Goal: Transaction & Acquisition: Purchase product/service

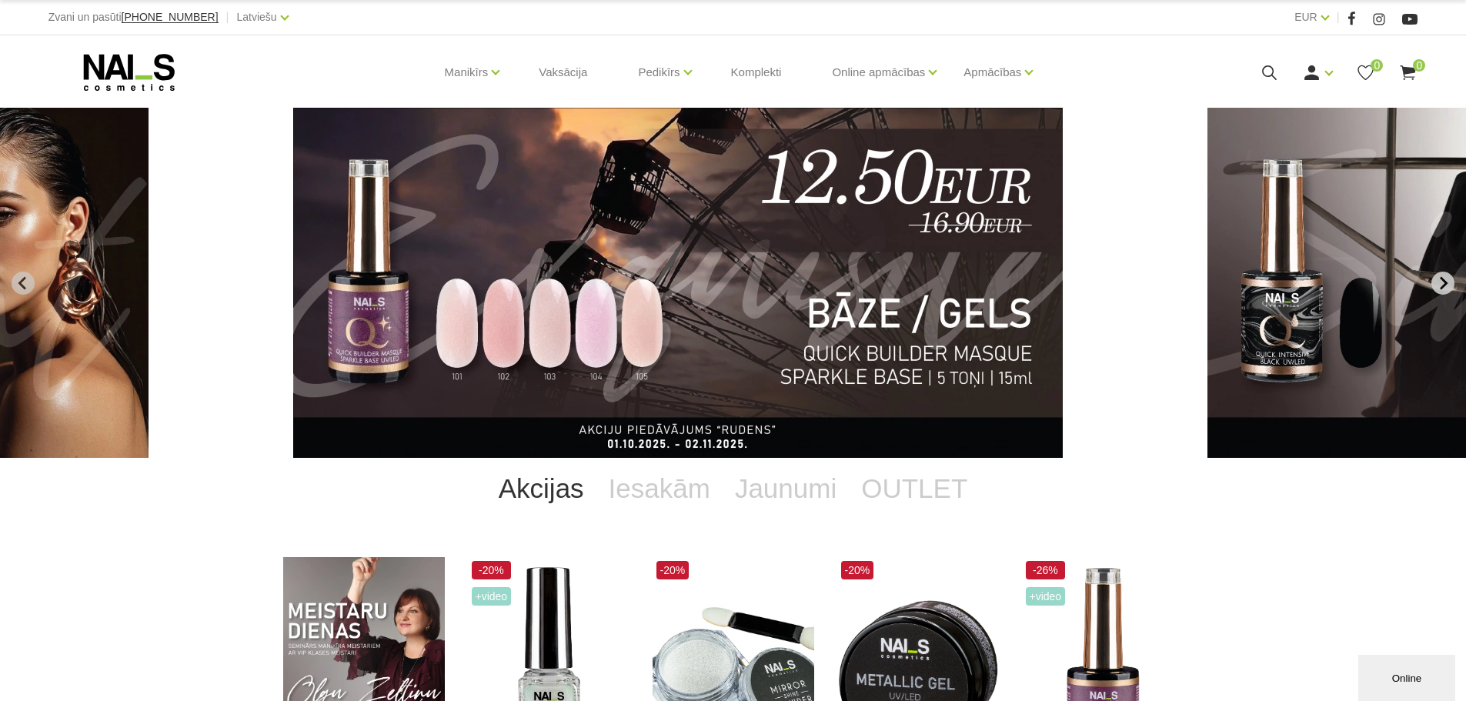
click at [1436, 279] on icon "Next slide" at bounding box center [1443, 283] width 14 height 14
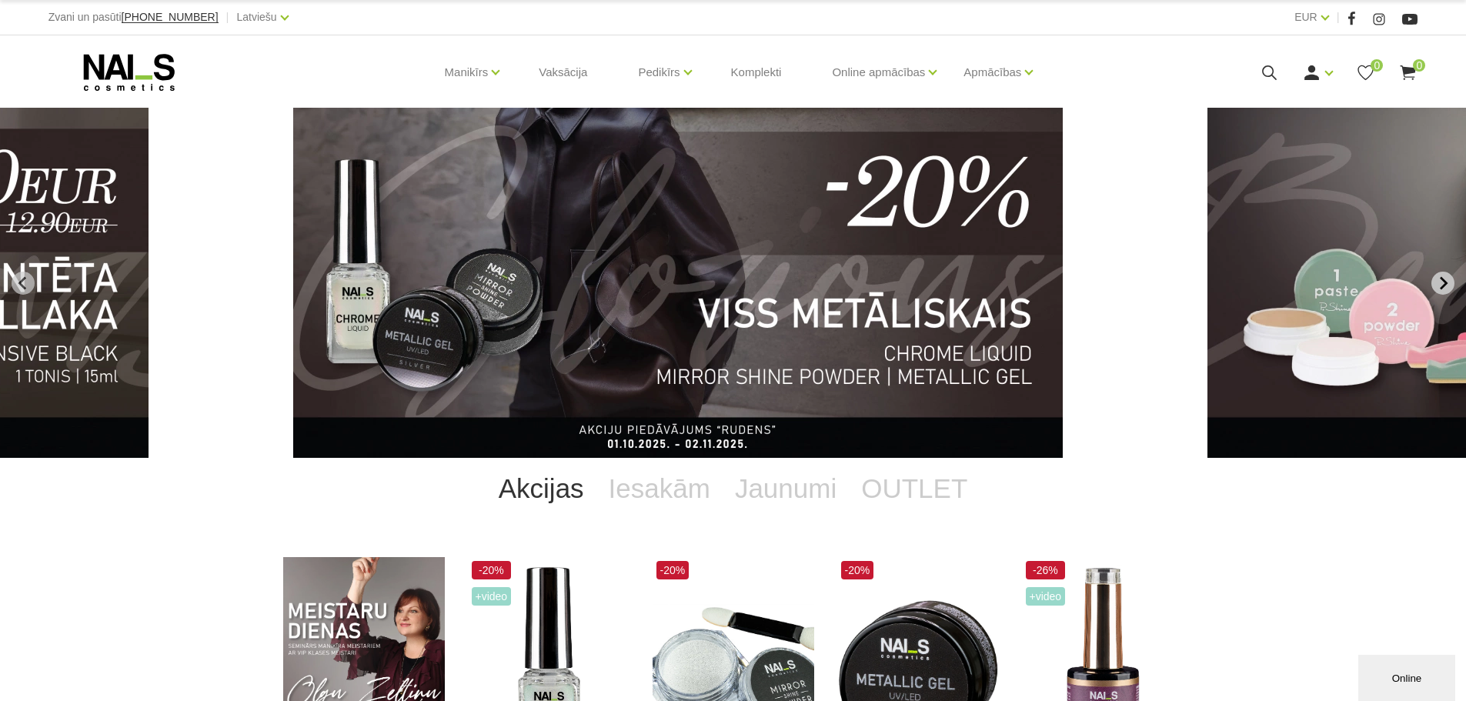
click at [1436, 282] on icon "Next slide" at bounding box center [1443, 283] width 14 height 14
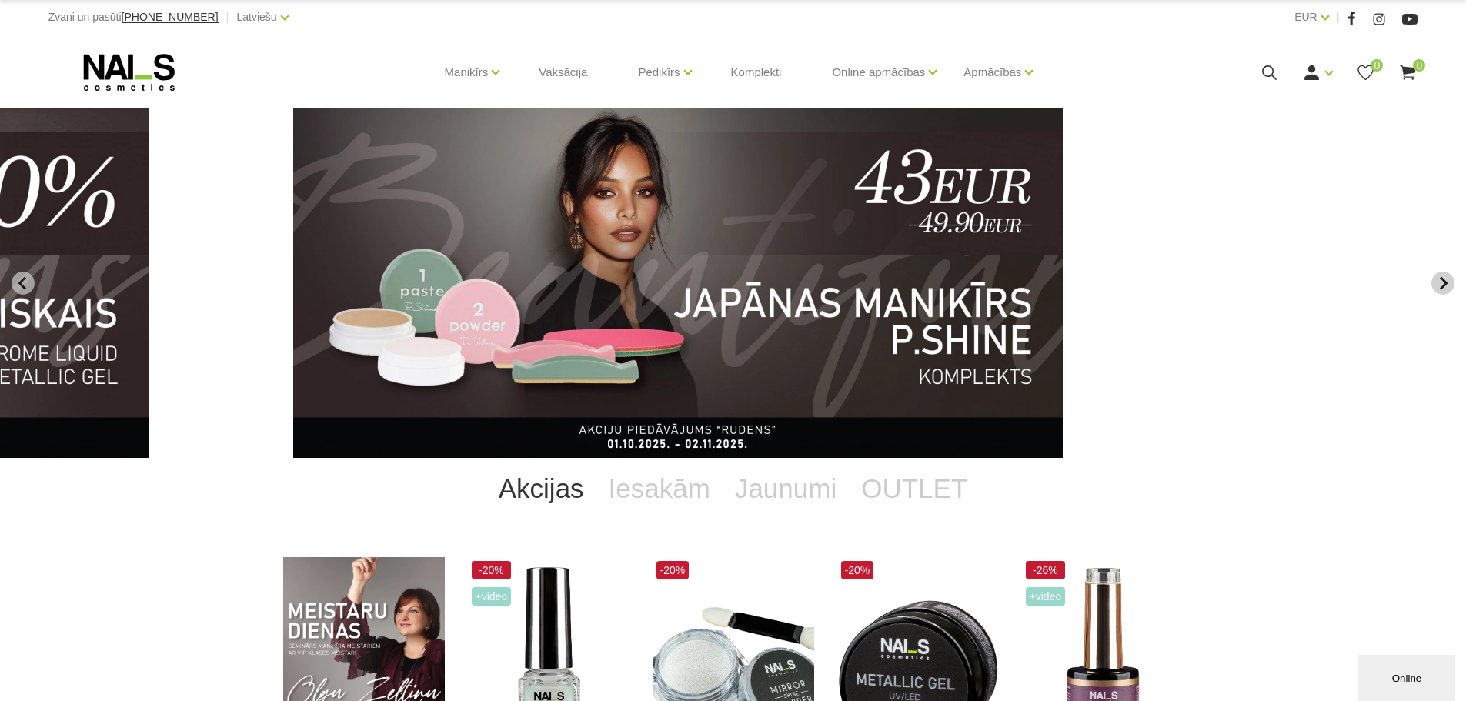
click at [1436, 282] on icon "Next slide" at bounding box center [1443, 283] width 14 height 14
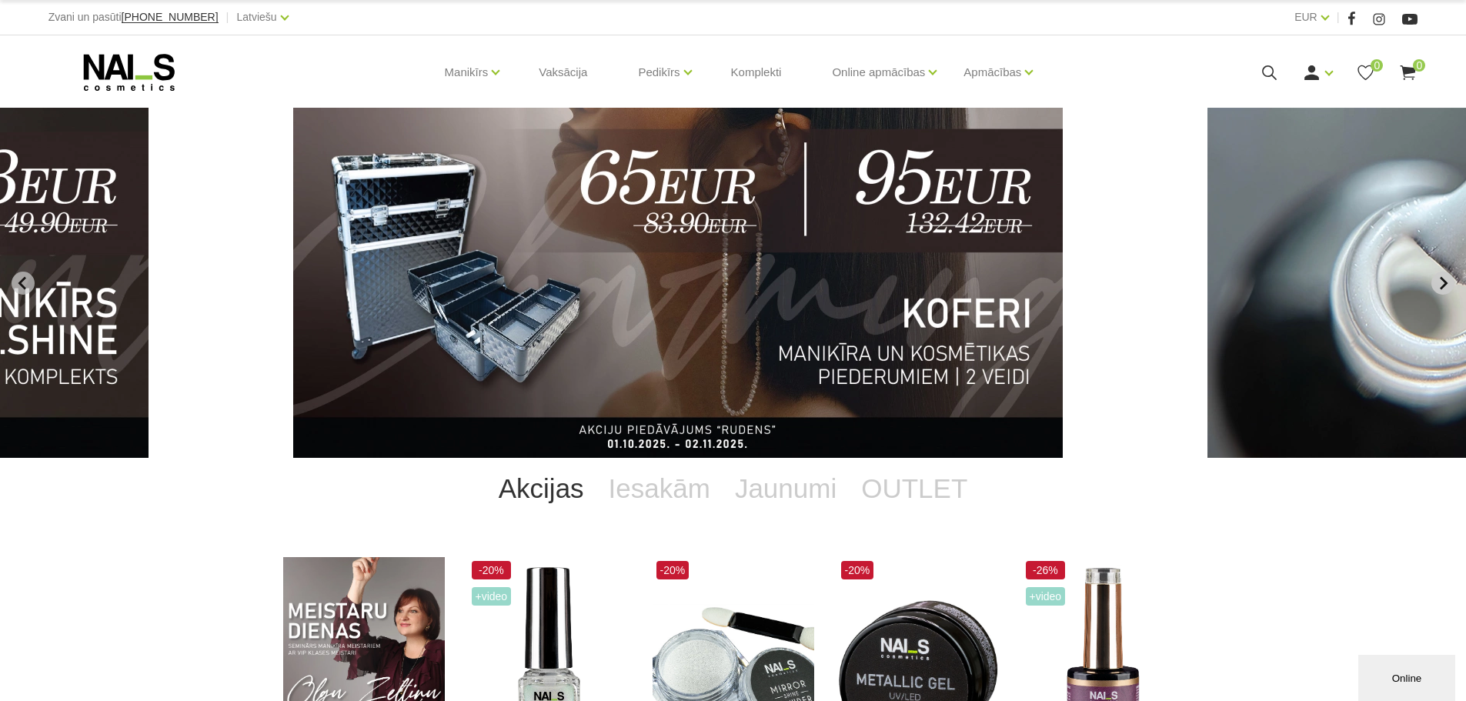
click at [1443, 285] on icon "Next slide" at bounding box center [1443, 282] width 8 height 13
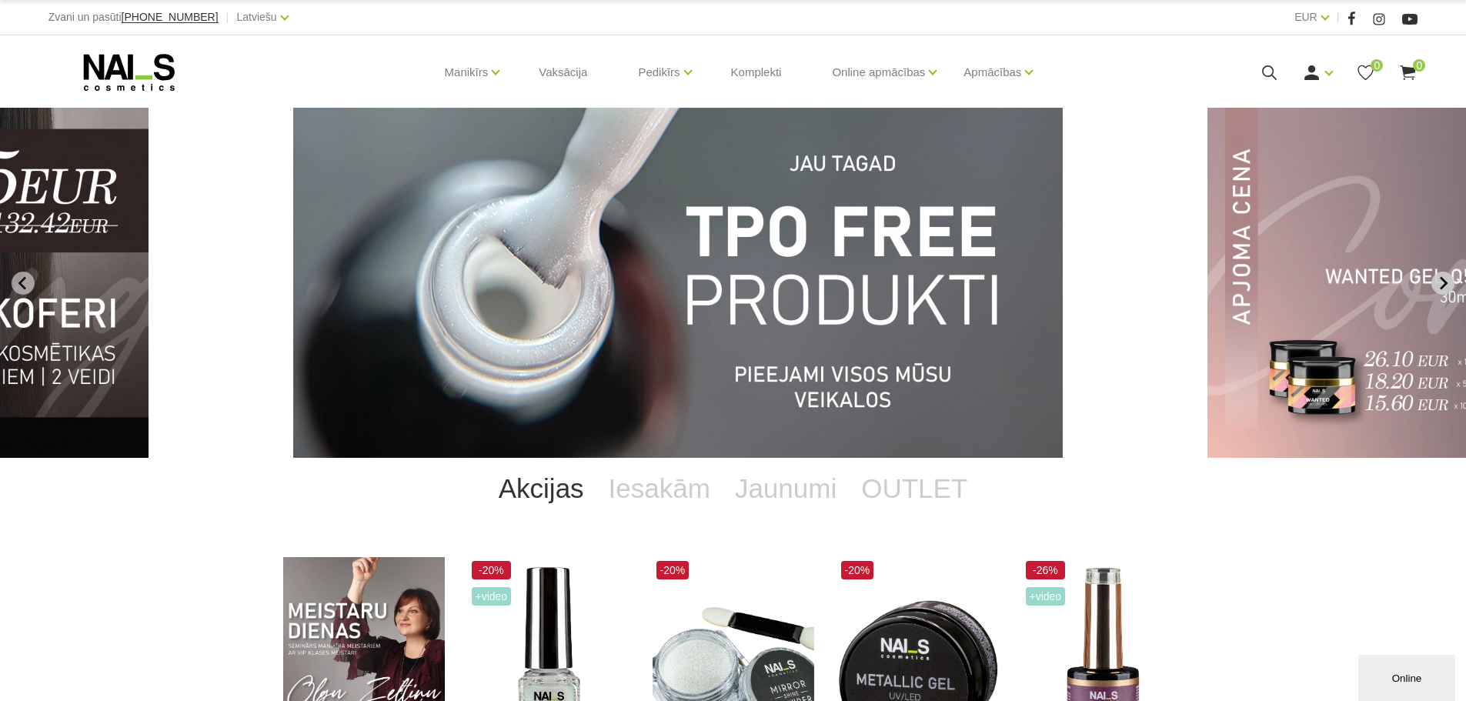
click at [1444, 280] on icon "Next slide" at bounding box center [1443, 282] width 8 height 13
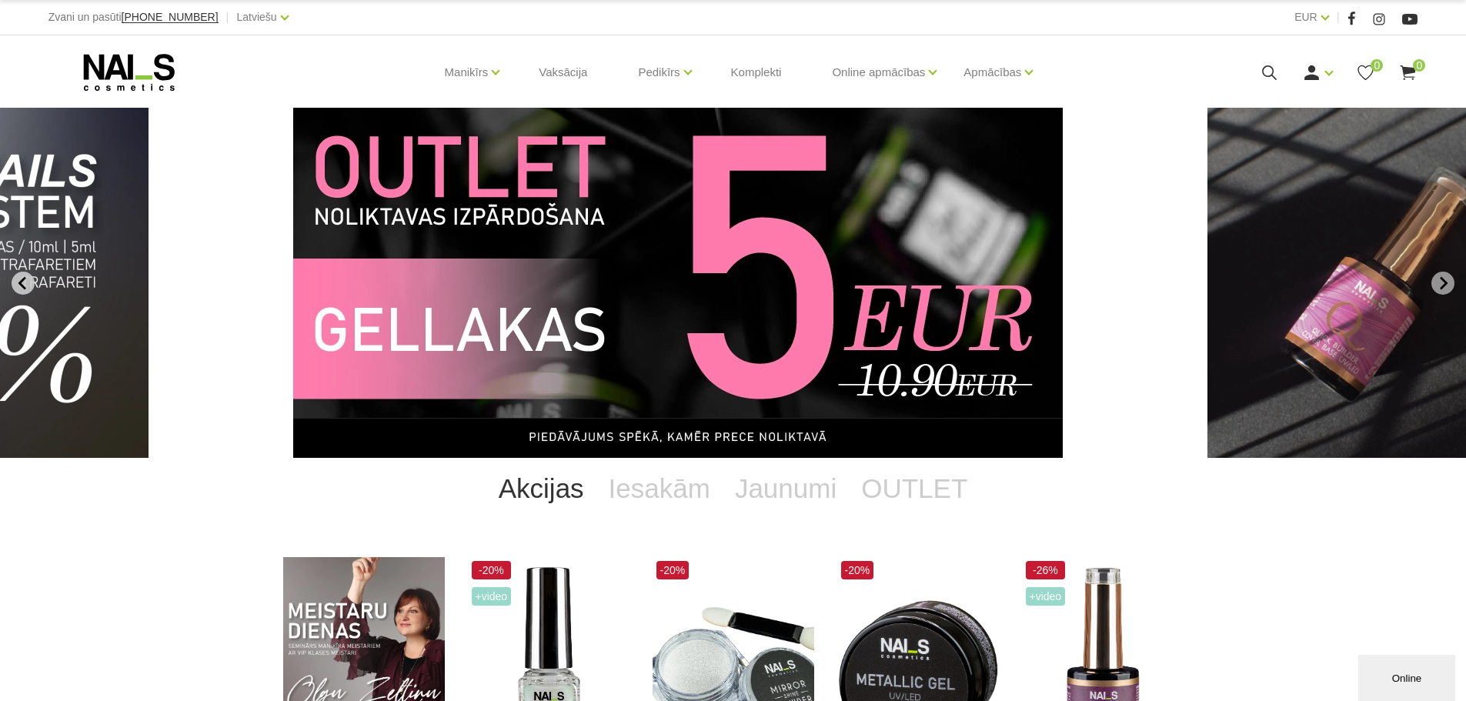
click at [17, 282] on icon "Previous slide" at bounding box center [23, 283] width 14 height 14
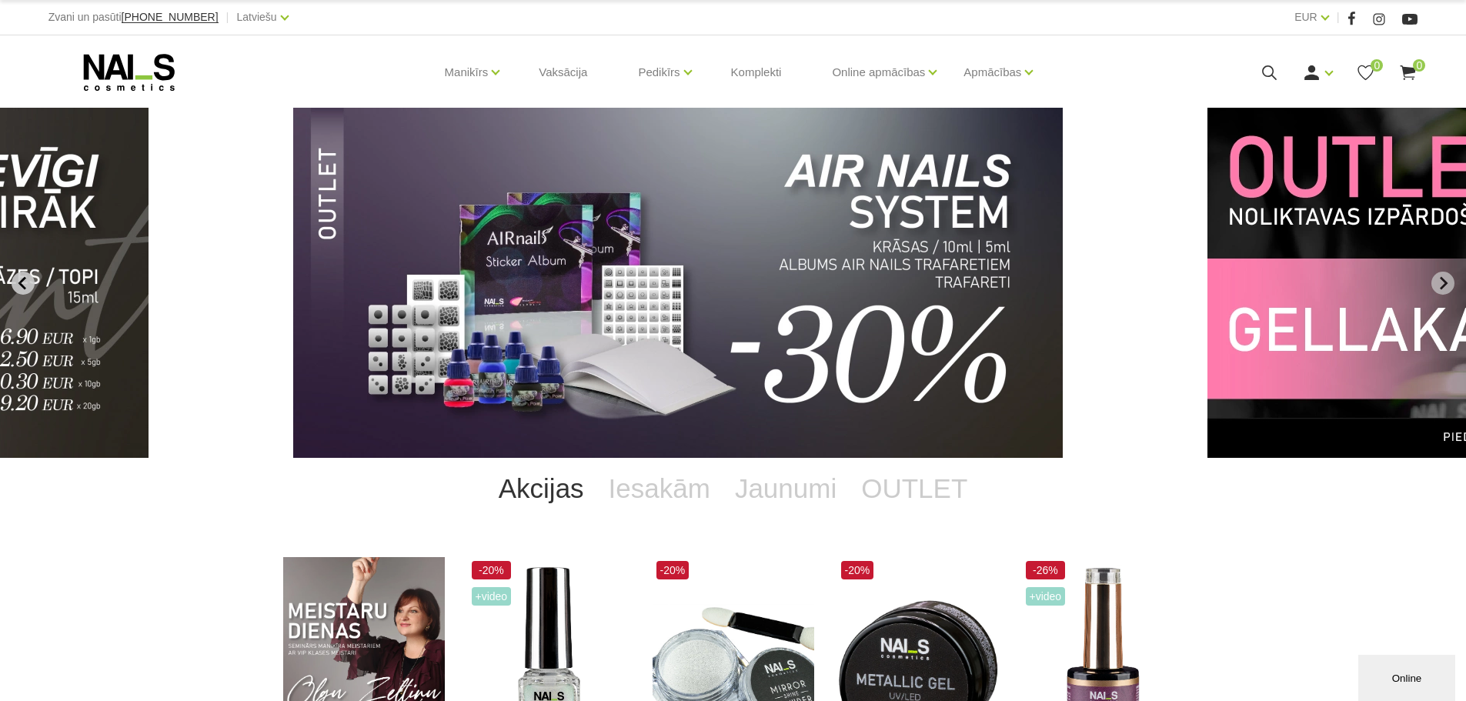
click at [30, 284] on button "Previous slide" at bounding box center [23, 283] width 23 height 23
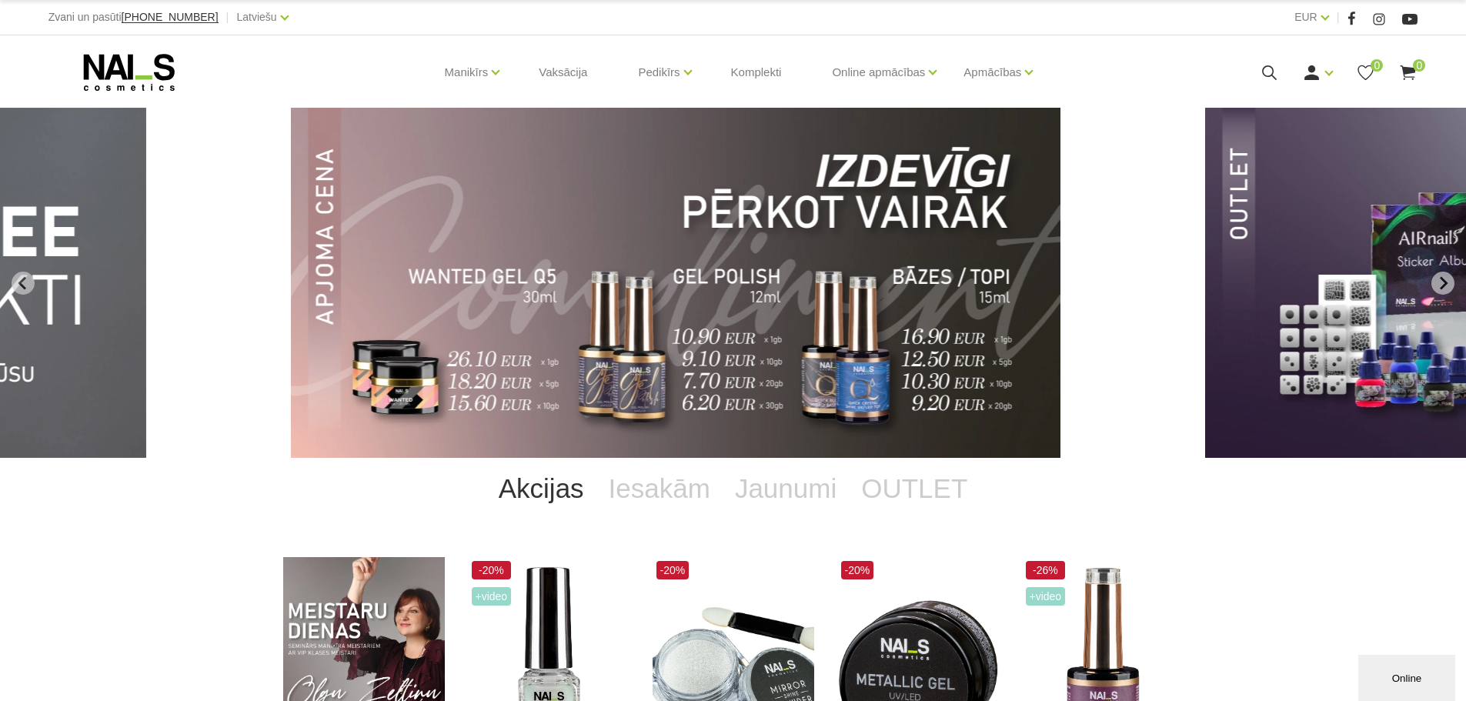
click at [385, 367] on img "9 of 12" at bounding box center [675, 283] width 769 height 350
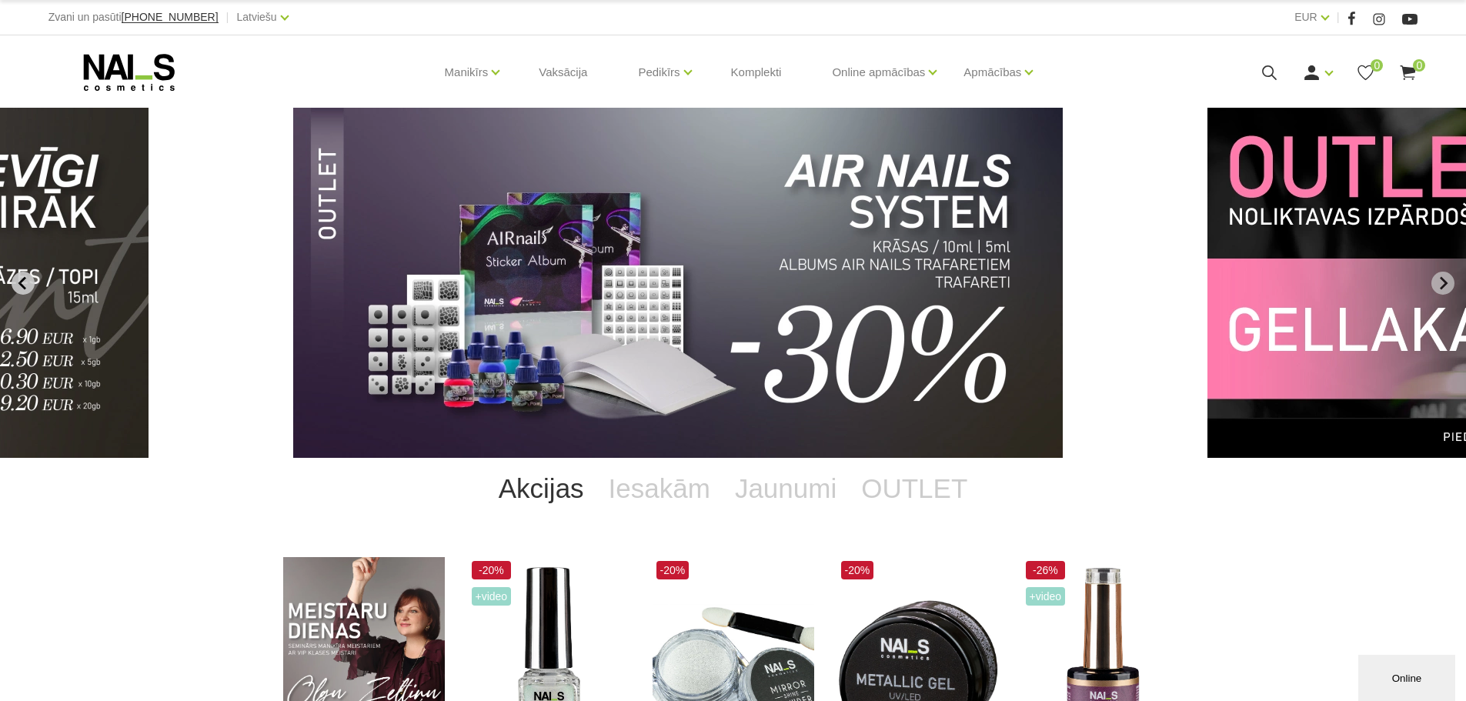
click at [23, 281] on icon "Previous slide" at bounding box center [23, 283] width 14 height 14
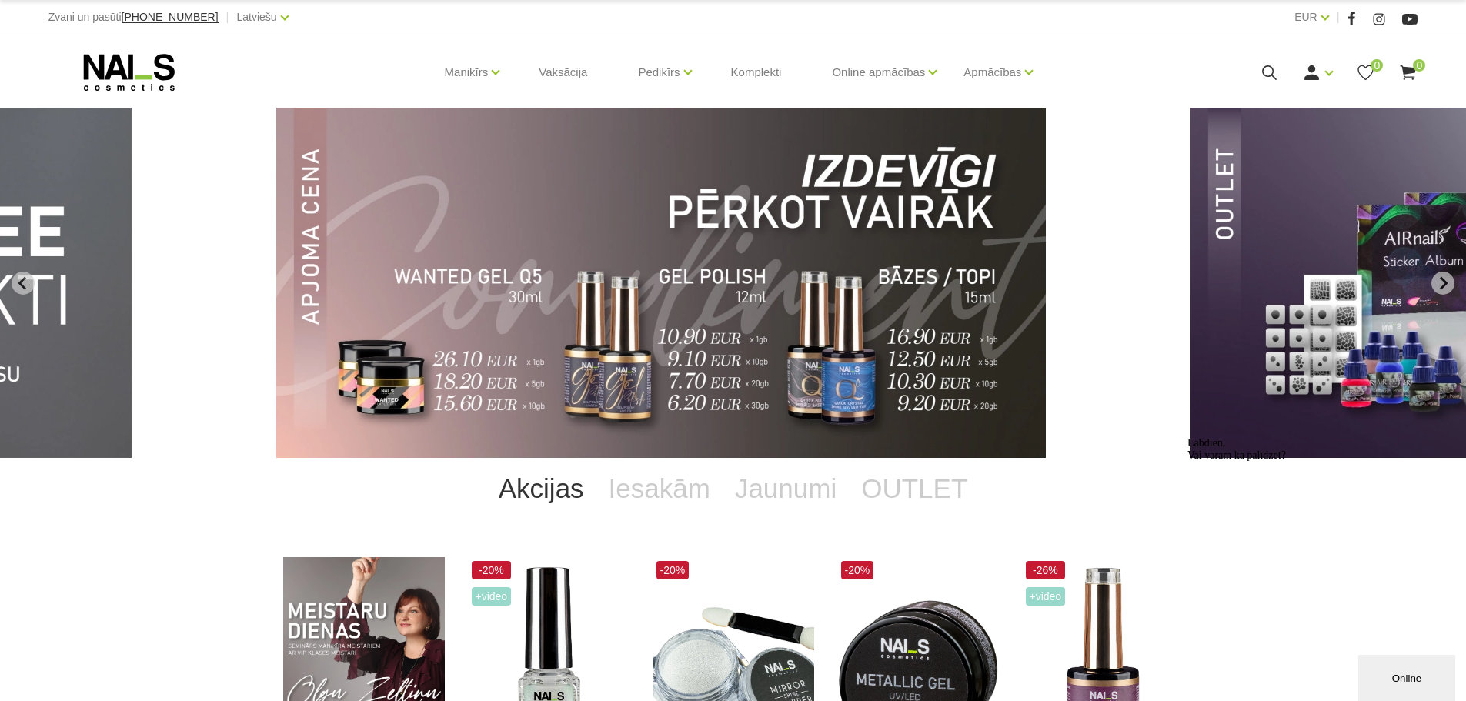
click at [658, 283] on img "9 of 12" at bounding box center [660, 283] width 769 height 350
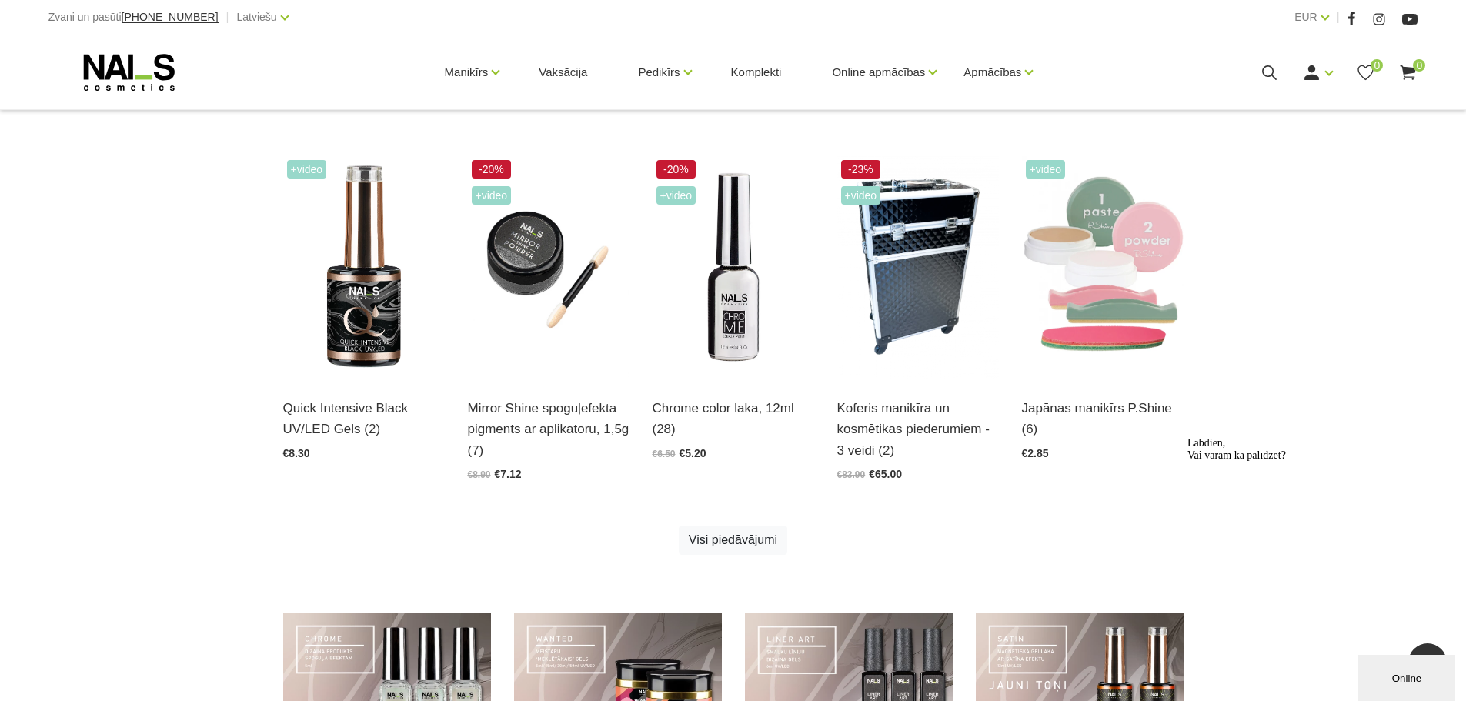
scroll to position [1113, 0]
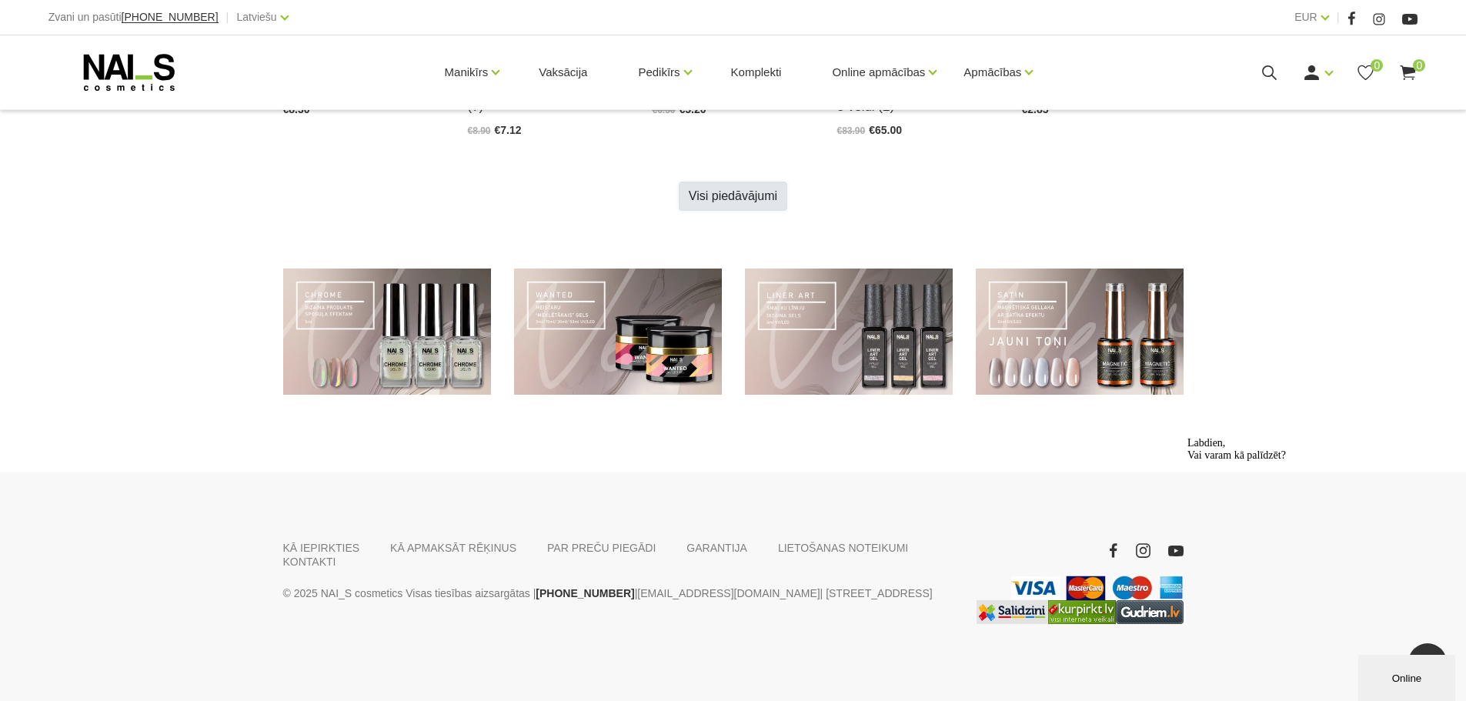
click at [697, 187] on link "Visi piedāvājumi" at bounding box center [733, 196] width 108 height 29
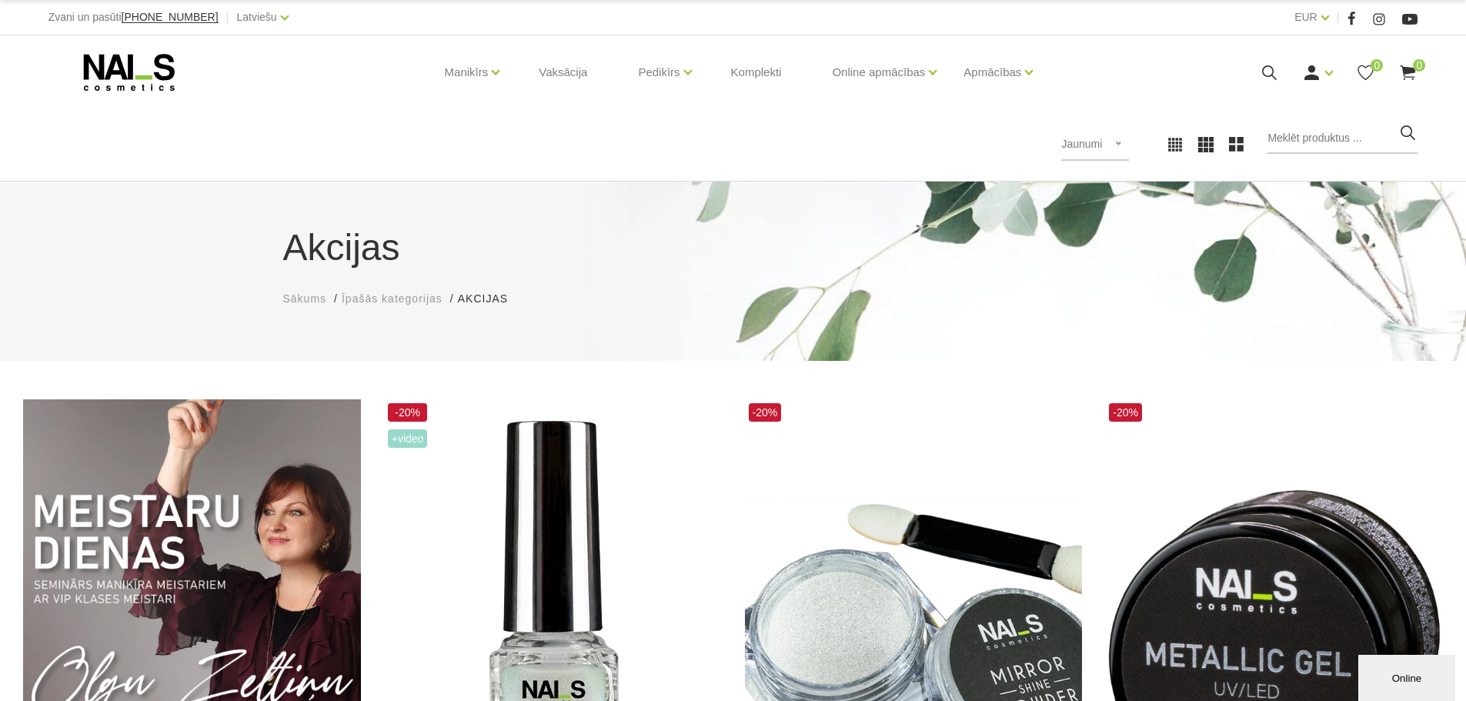
click at [85, 78] on use at bounding box center [128, 72] width 91 height 37
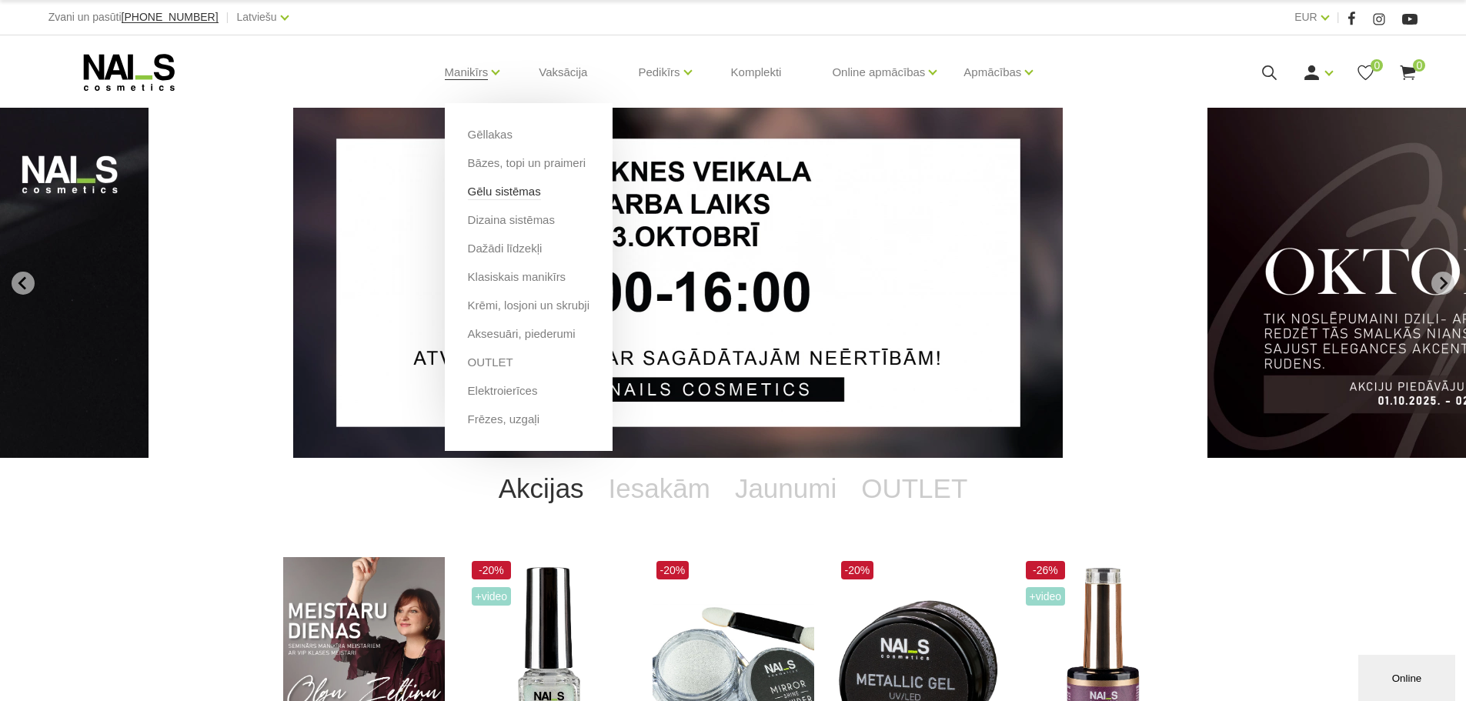
click at [489, 192] on link "Gēlu sistēmas" at bounding box center [504, 191] width 73 height 17
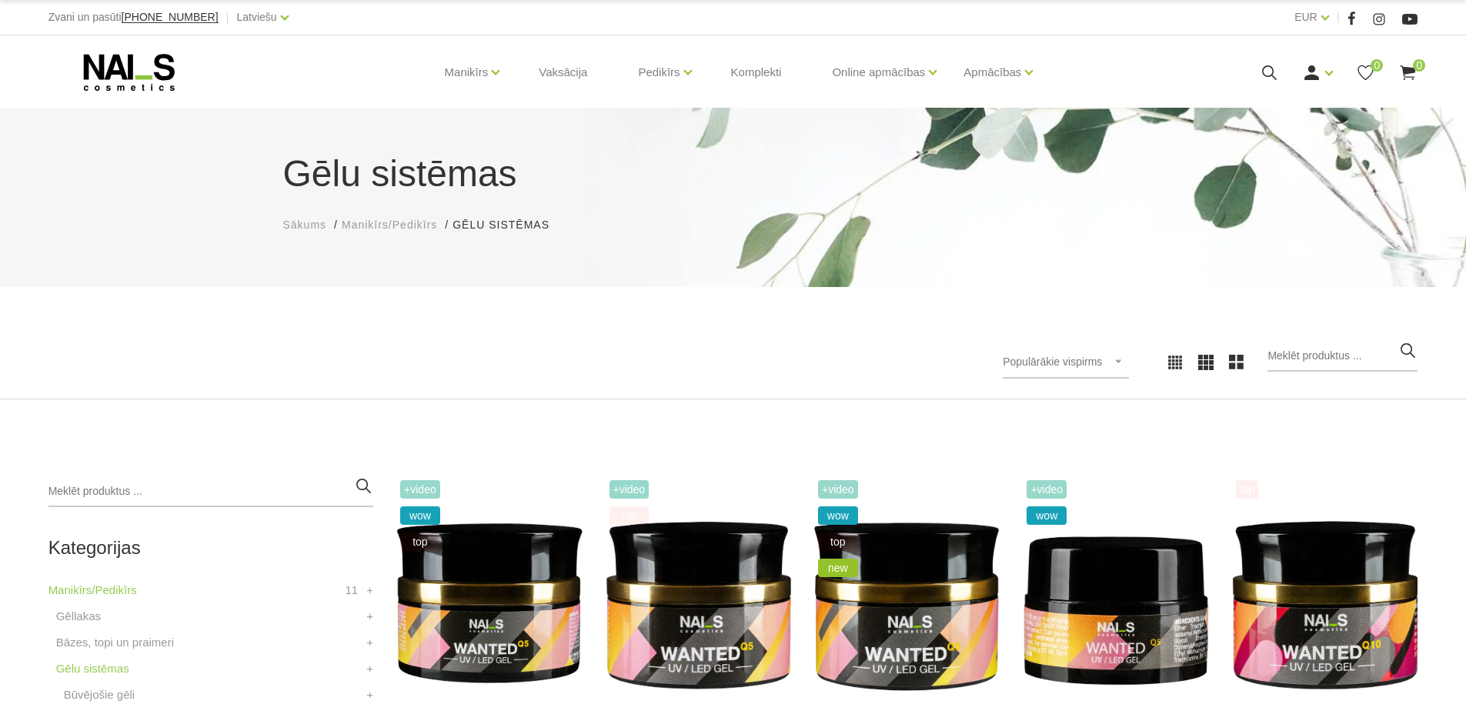
scroll to position [385, 0]
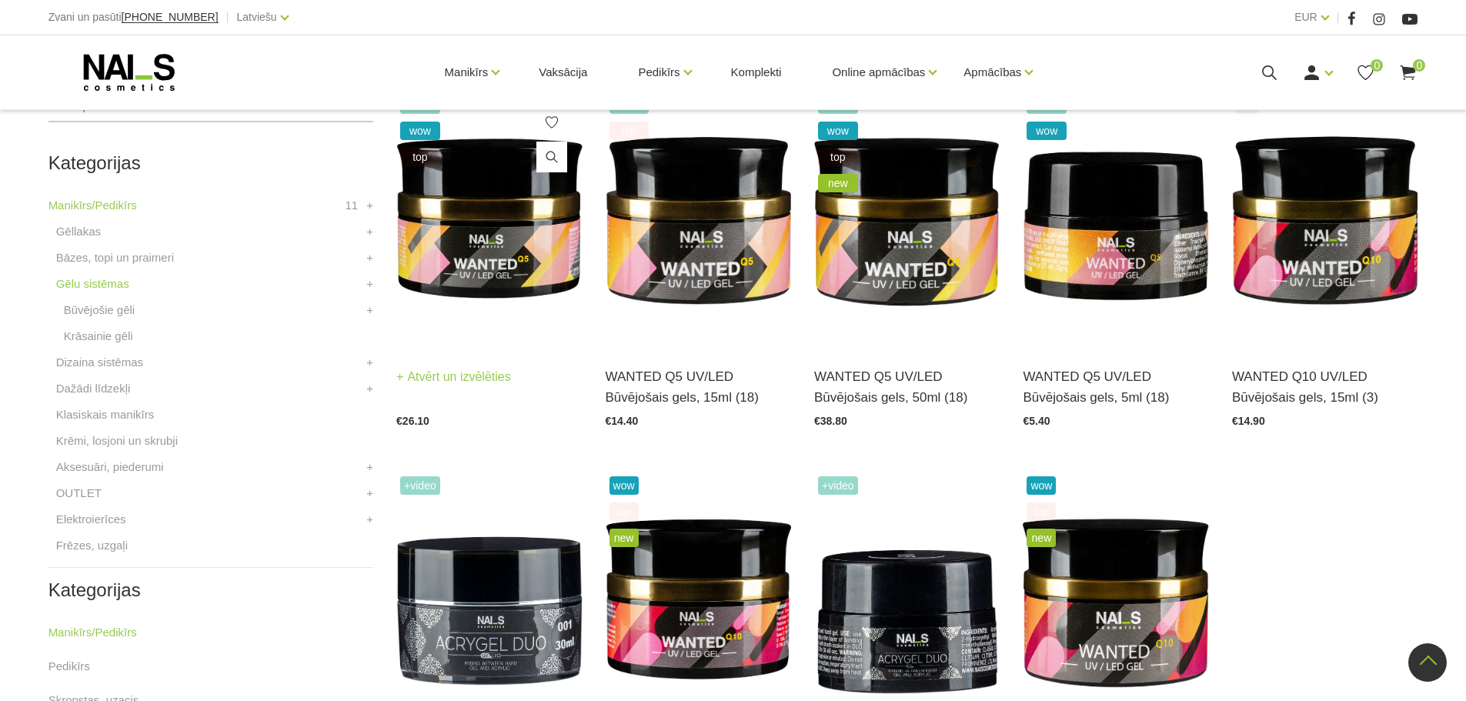
click at [495, 255] on img at bounding box center [488, 219] width 185 height 255
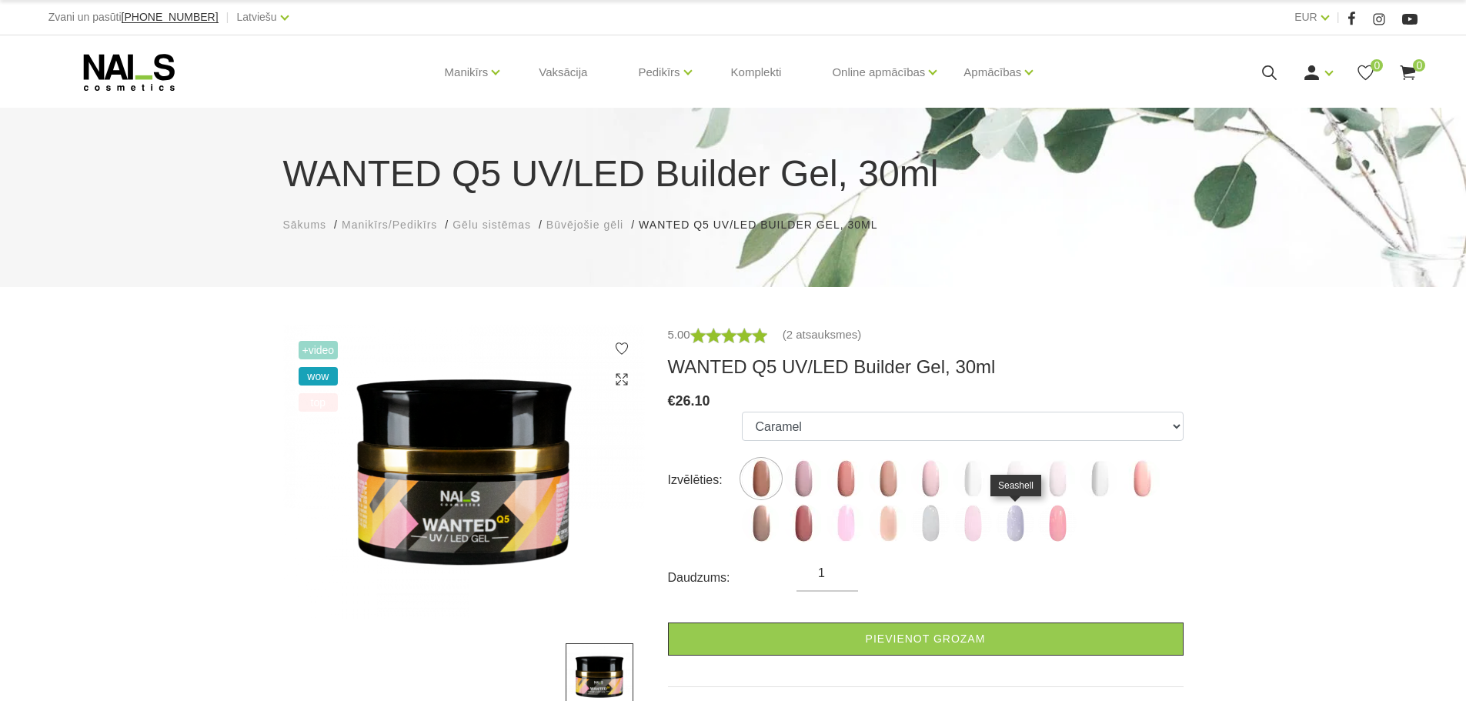
click at [1012, 530] on img at bounding box center [1015, 523] width 38 height 38
select select "6426"
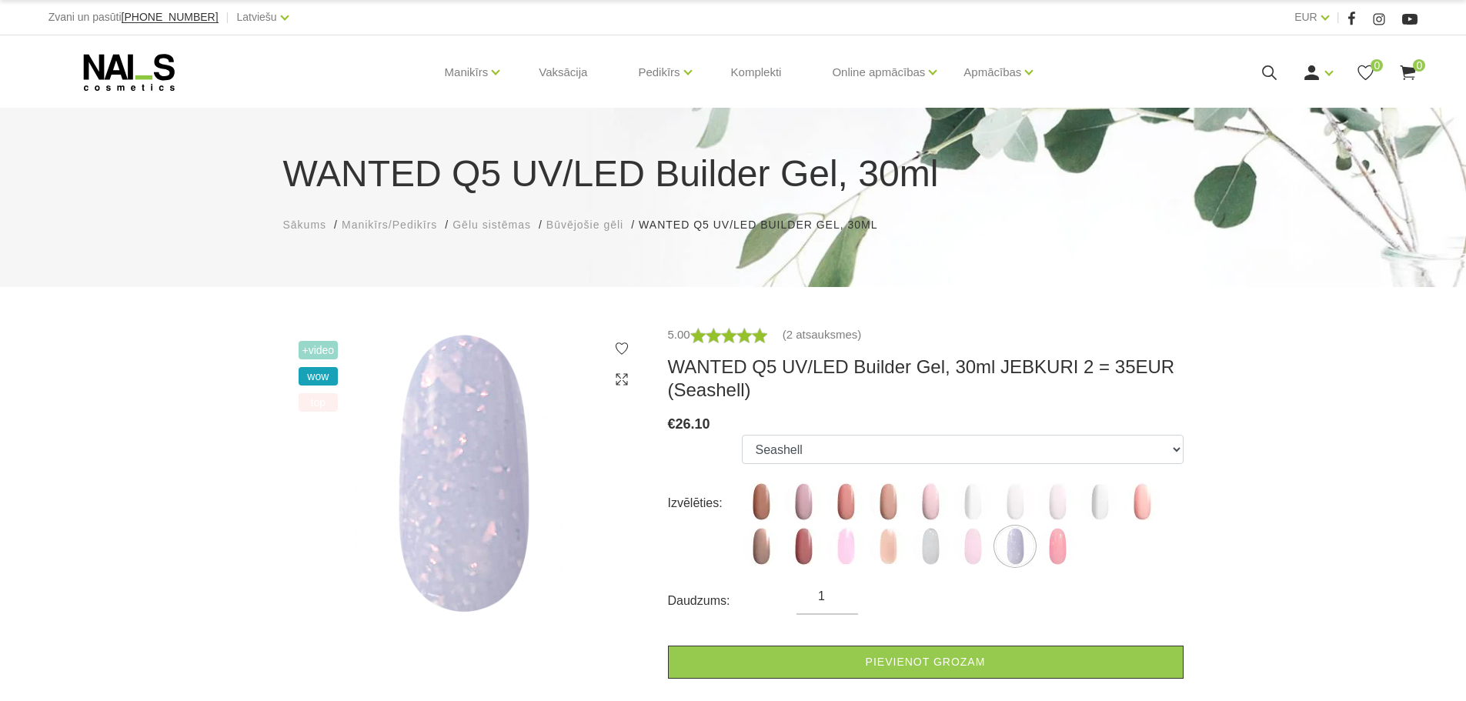
scroll to position [385, 0]
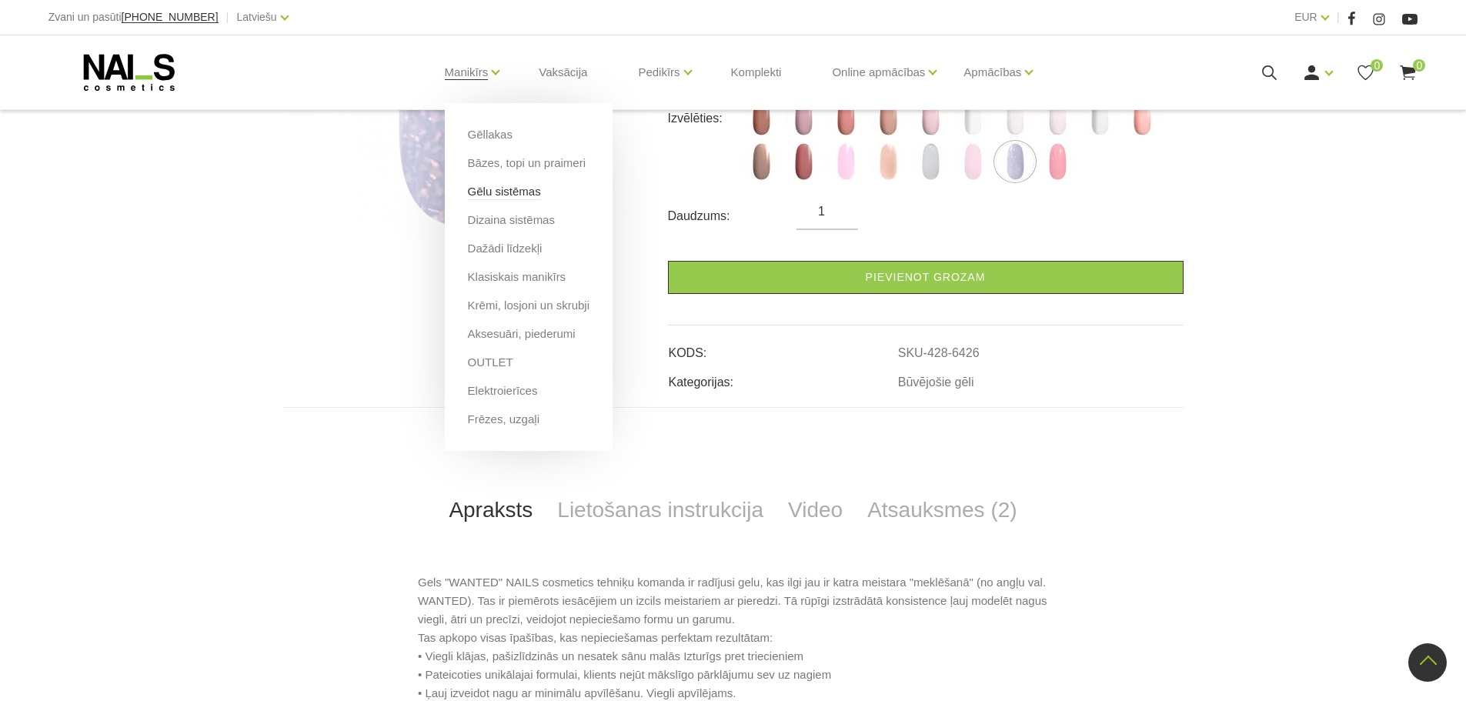
click at [476, 198] on link "Gēlu sistēmas" at bounding box center [504, 191] width 73 height 17
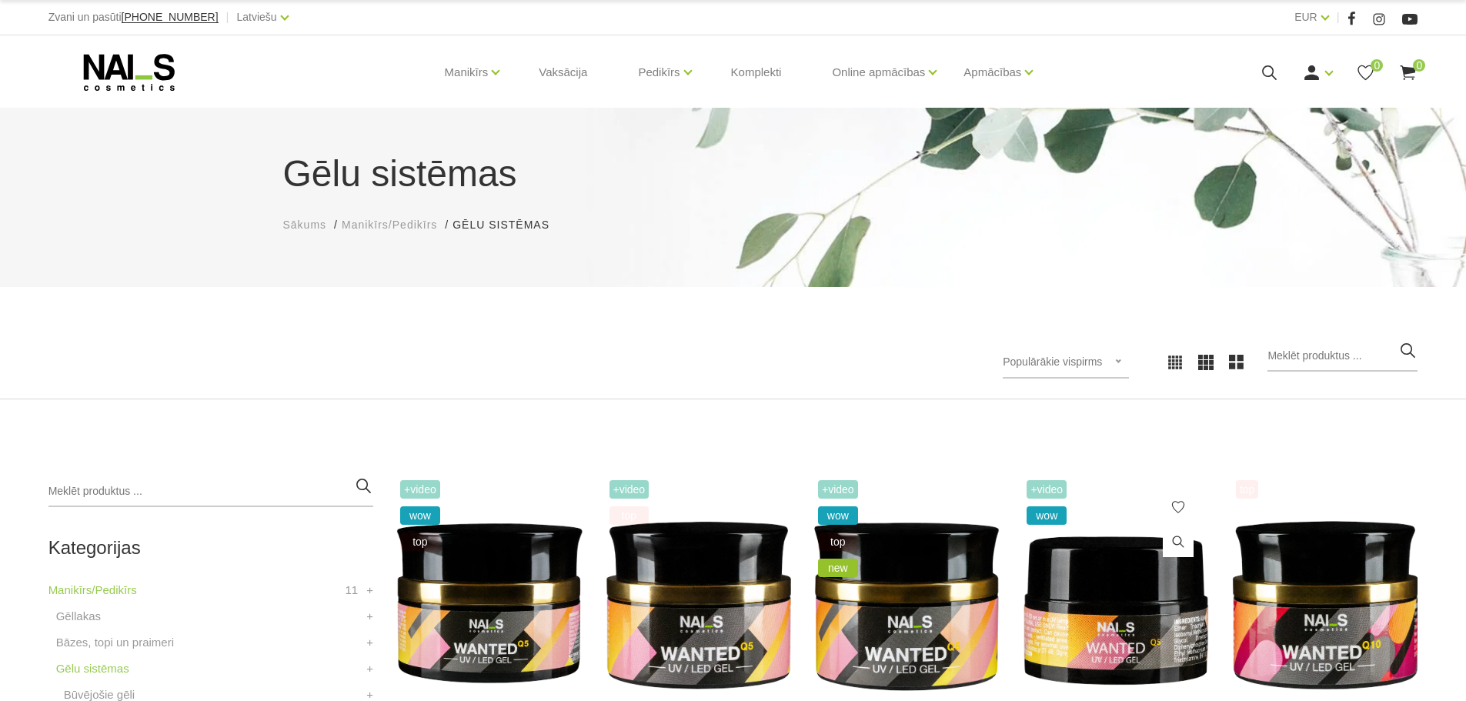
scroll to position [385, 0]
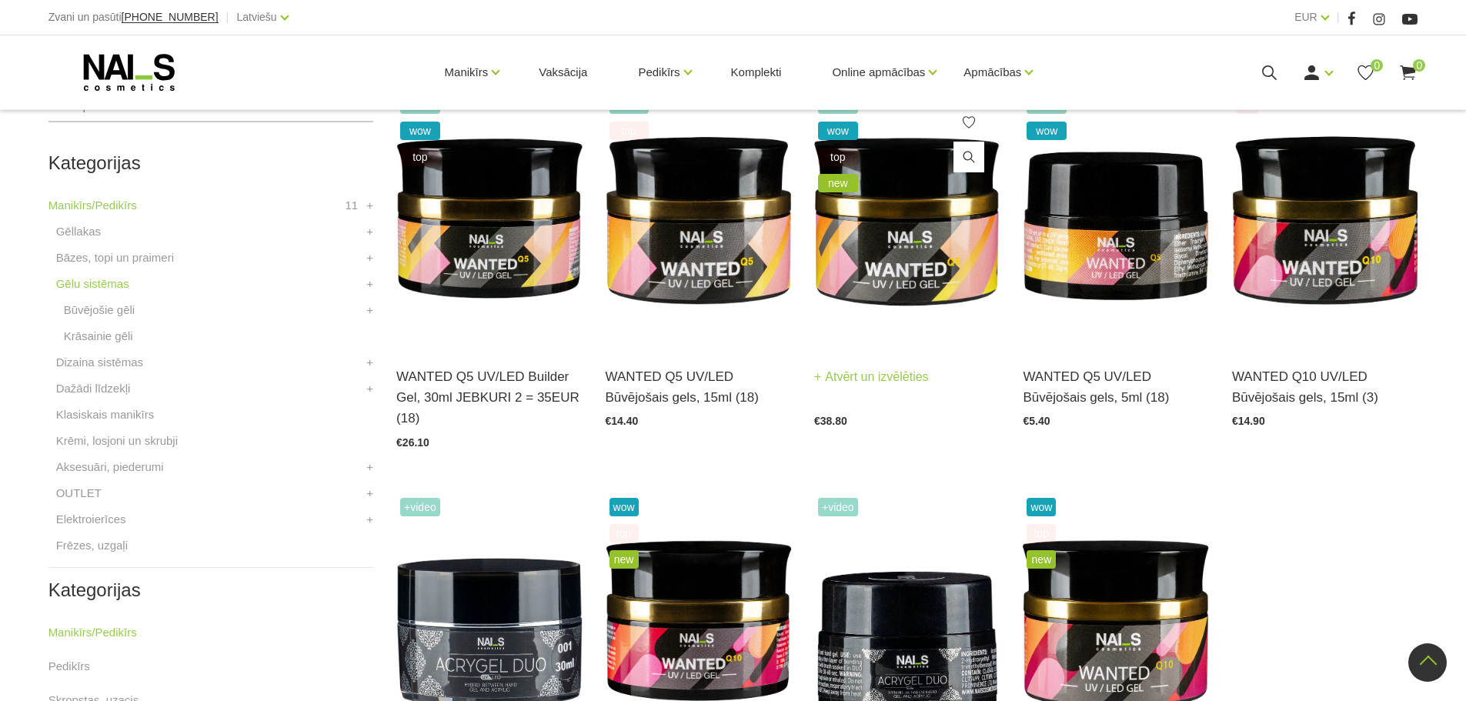
click at [926, 235] on img at bounding box center [906, 219] width 185 height 255
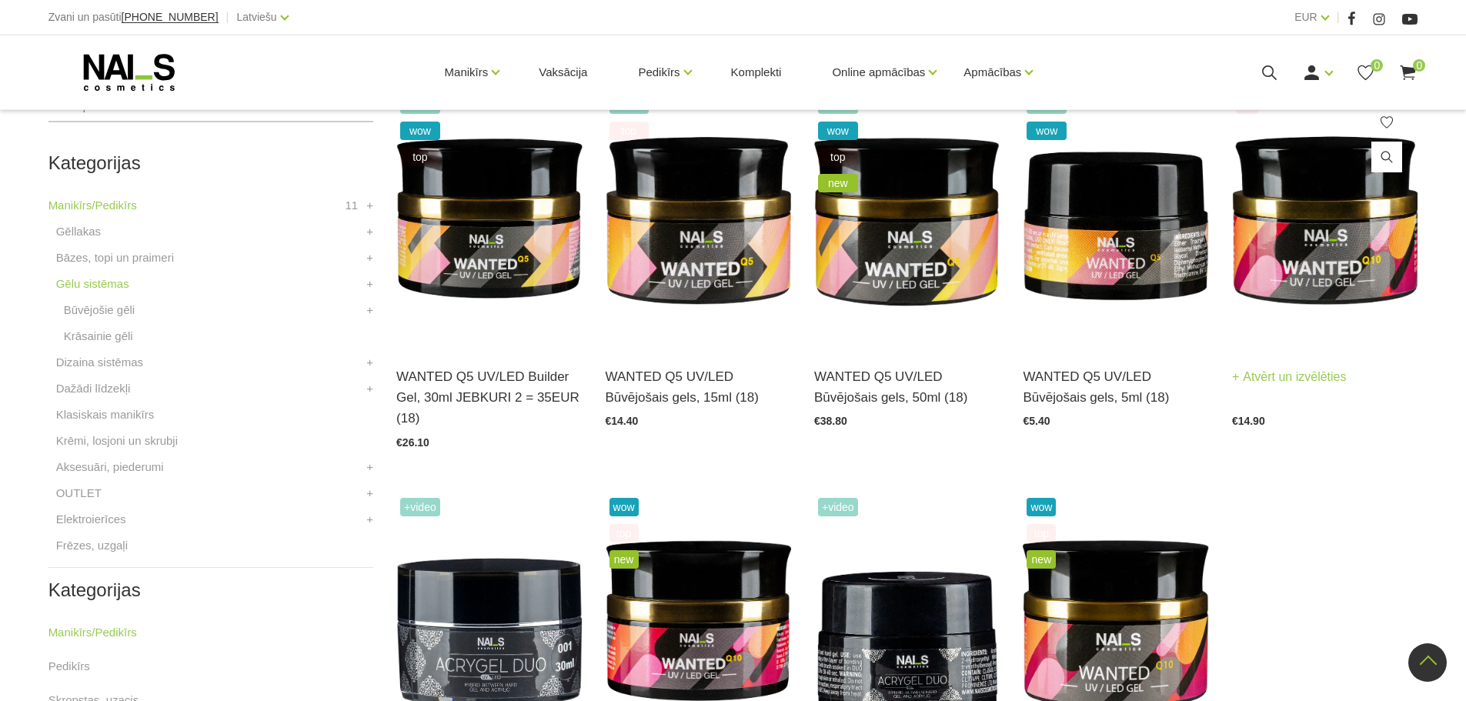
click at [1329, 225] on img at bounding box center [1324, 219] width 185 height 255
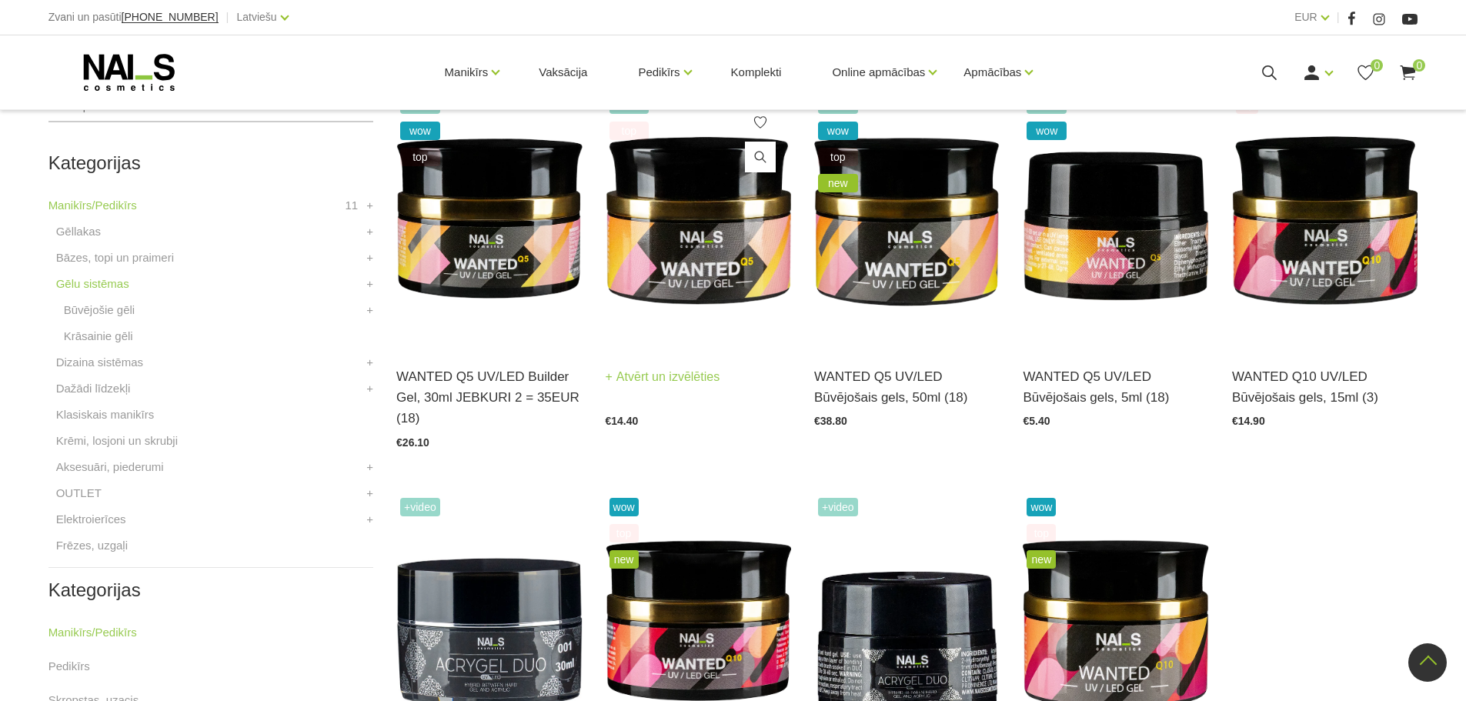
click at [700, 212] on img at bounding box center [697, 219] width 185 height 255
click at [502, 494] on img at bounding box center [488, 621] width 185 height 255
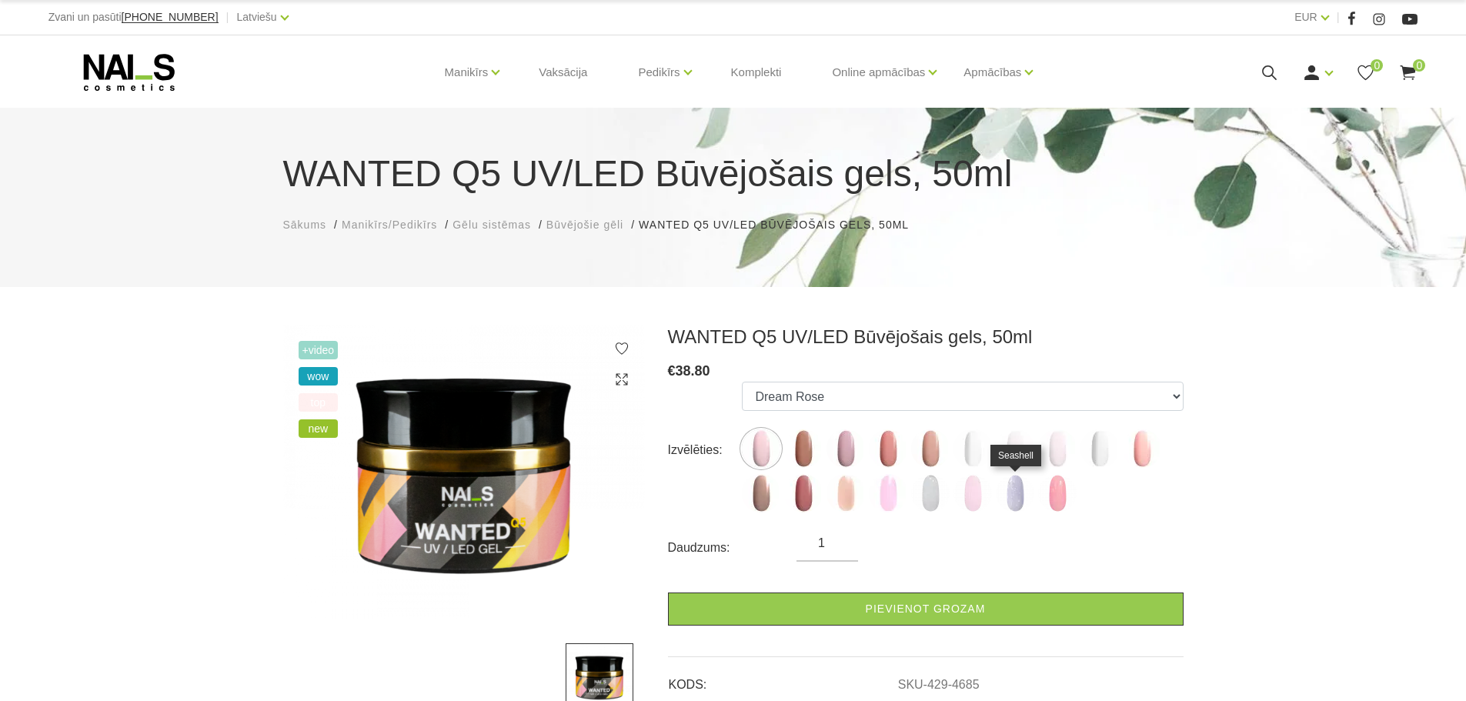
click at [1019, 510] on img at bounding box center [1015, 493] width 38 height 38
select select "6434"
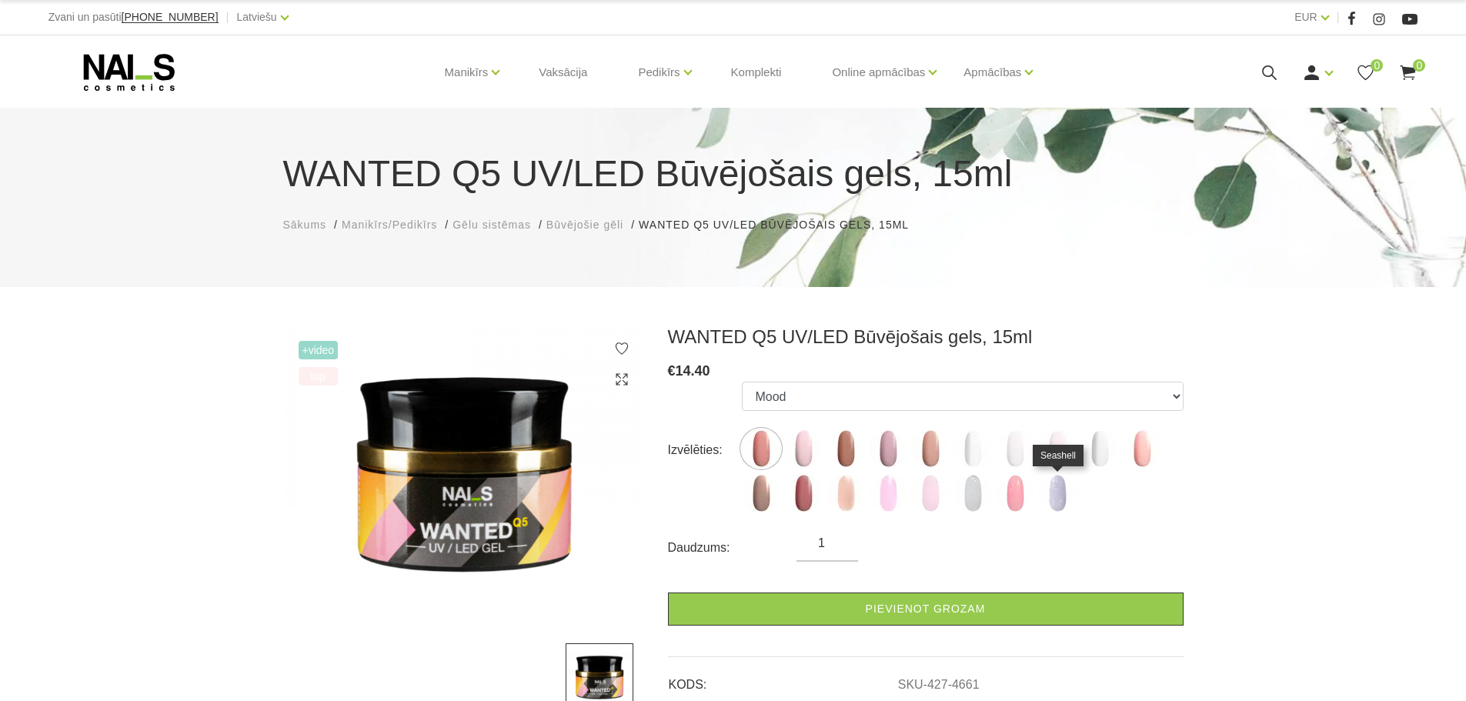
click at [1056, 502] on img at bounding box center [1057, 493] width 38 height 38
select select "6431"
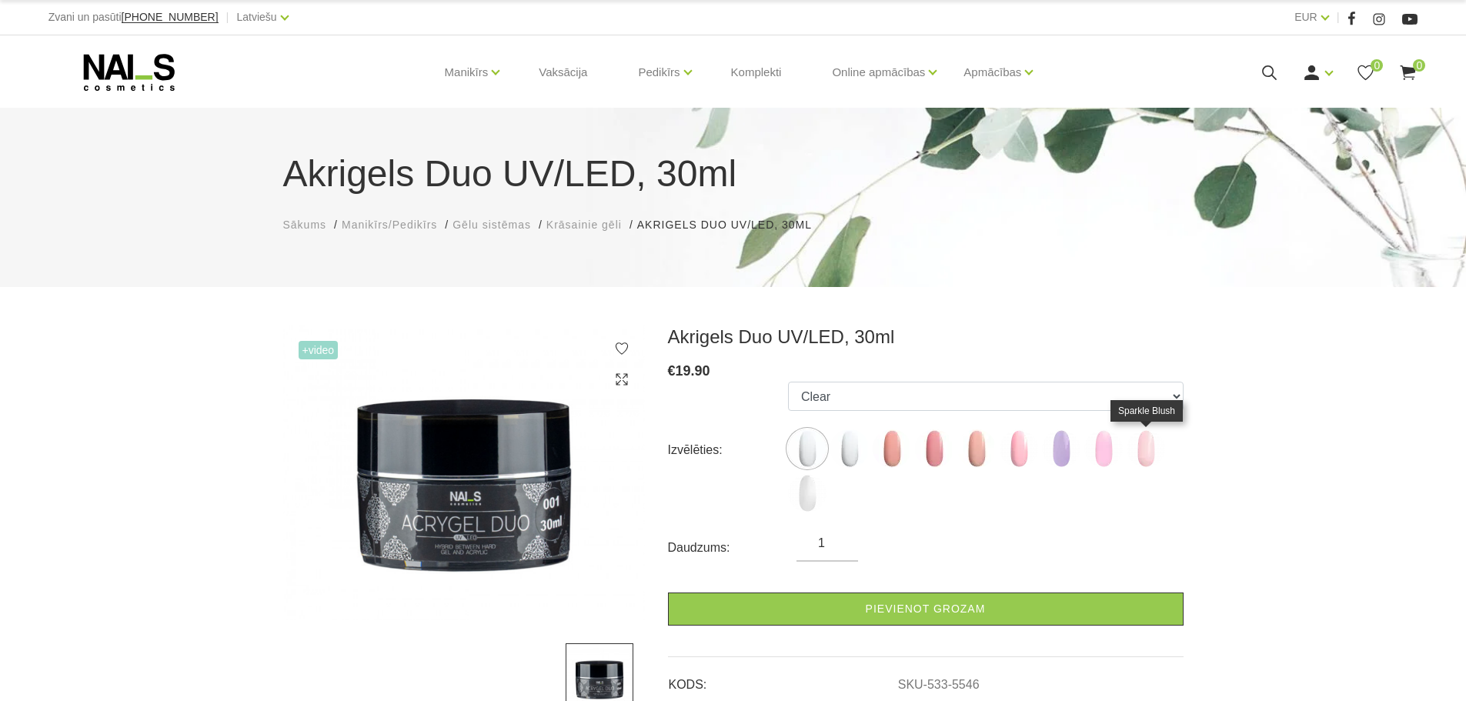
click at [1144, 460] on img at bounding box center [1145, 448] width 38 height 38
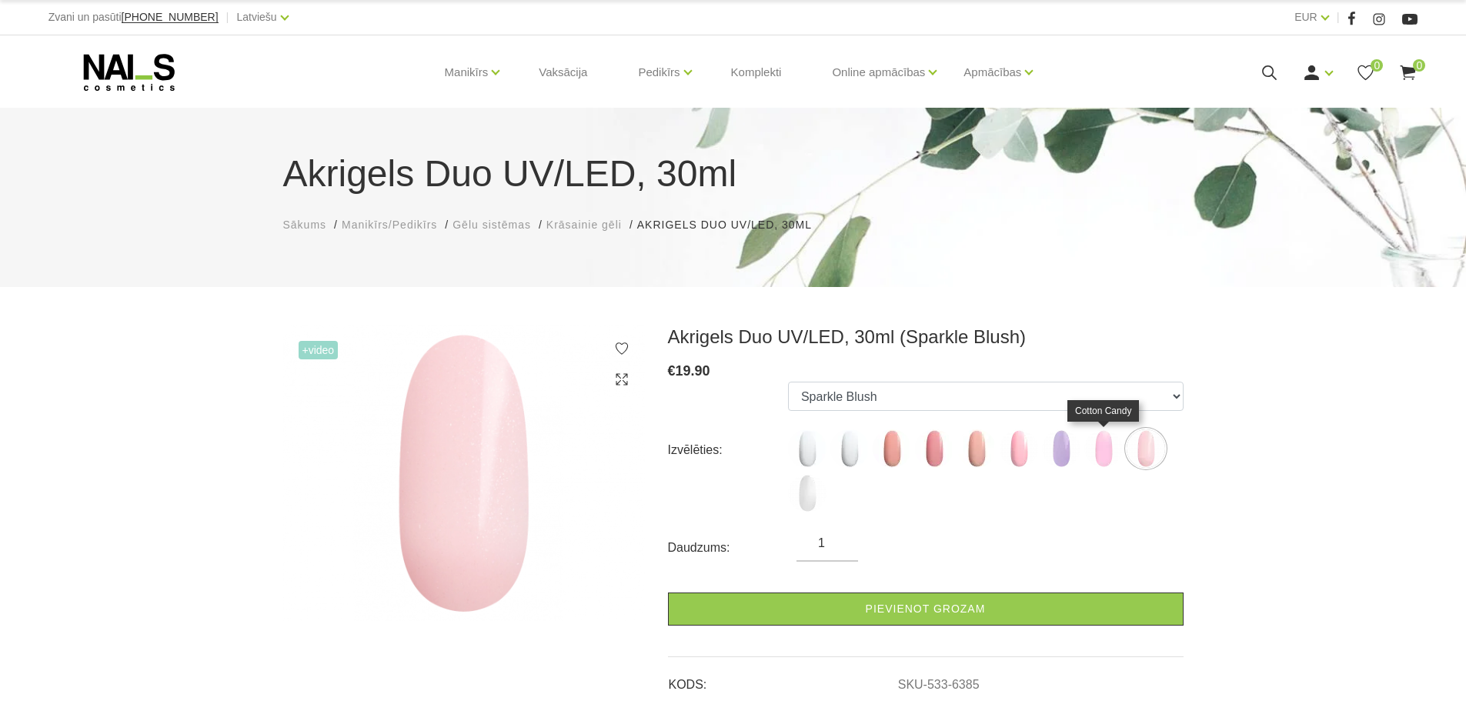
click at [1099, 449] on img at bounding box center [1103, 448] width 38 height 38
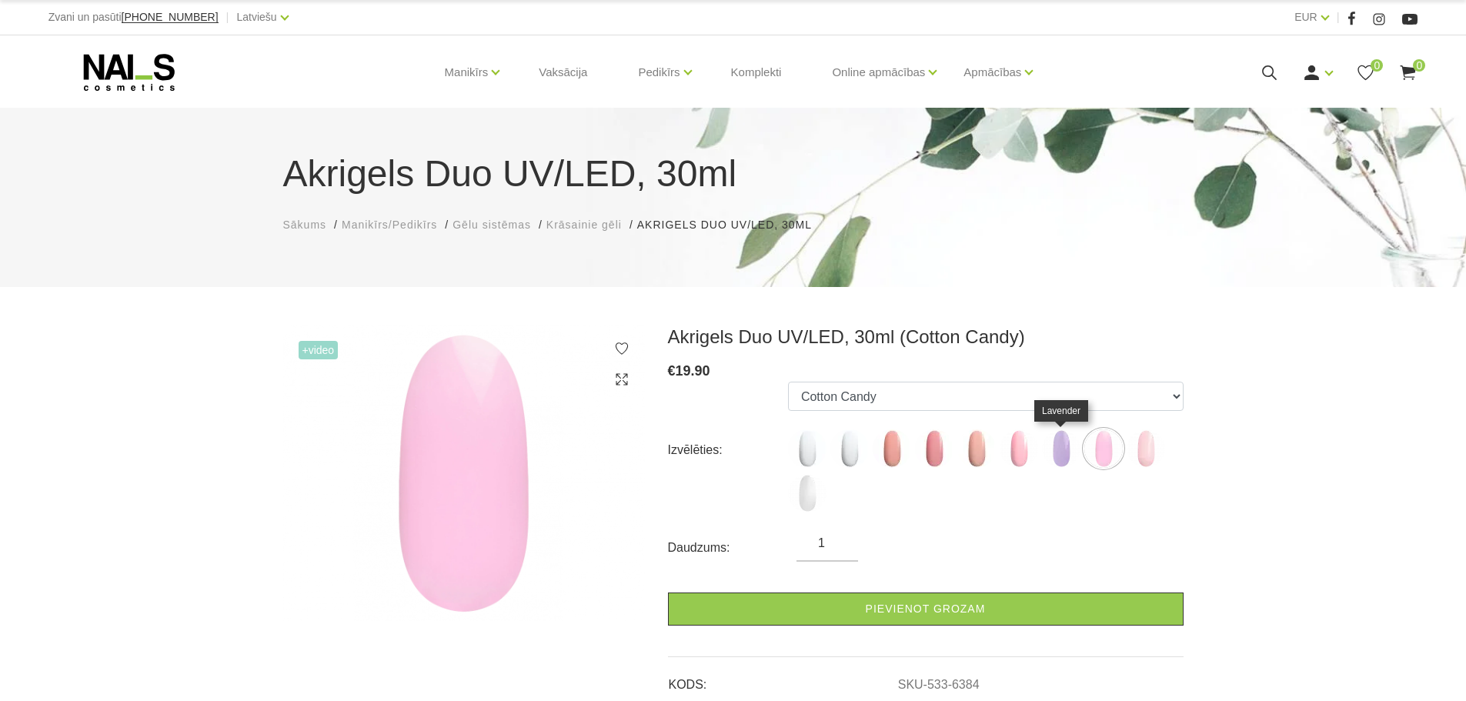
click at [1049, 453] on img at bounding box center [1061, 448] width 38 height 38
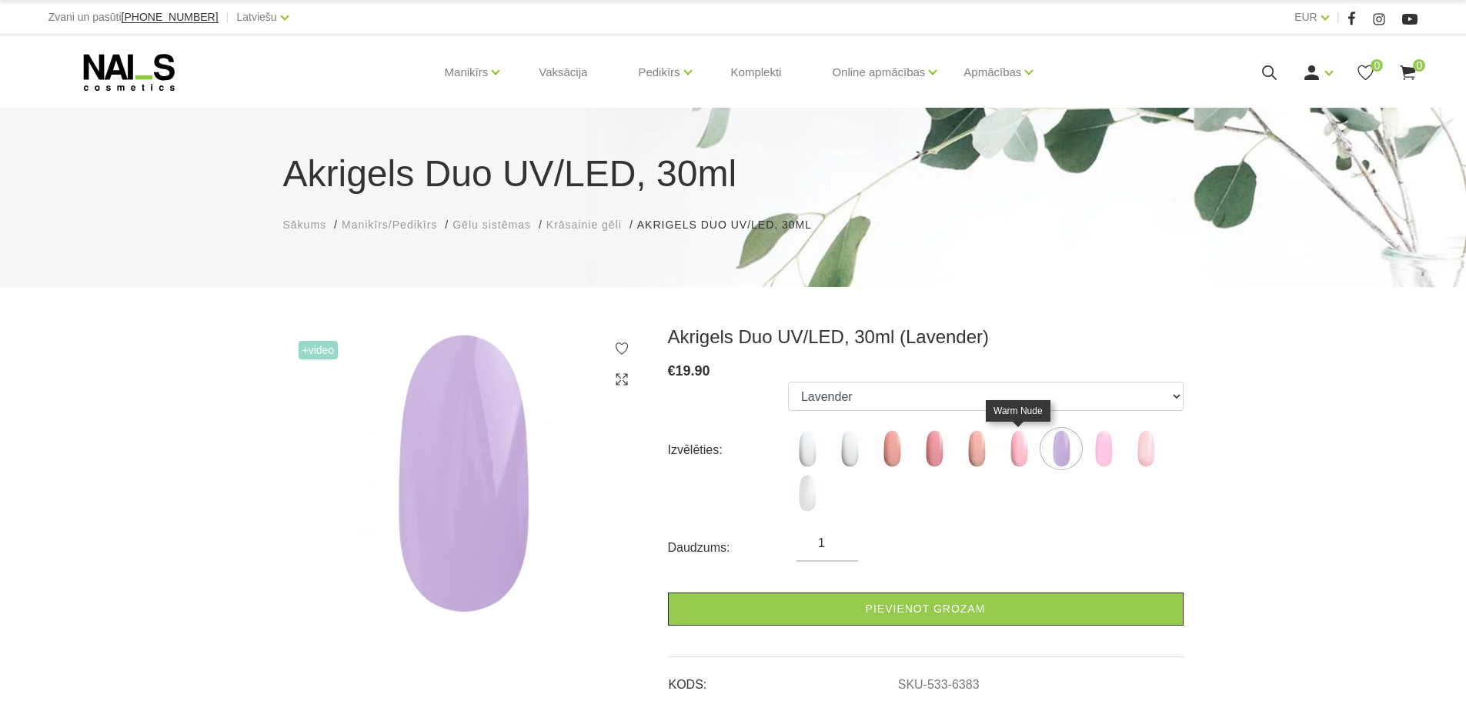
click at [1034, 456] on img at bounding box center [1018, 448] width 38 height 38
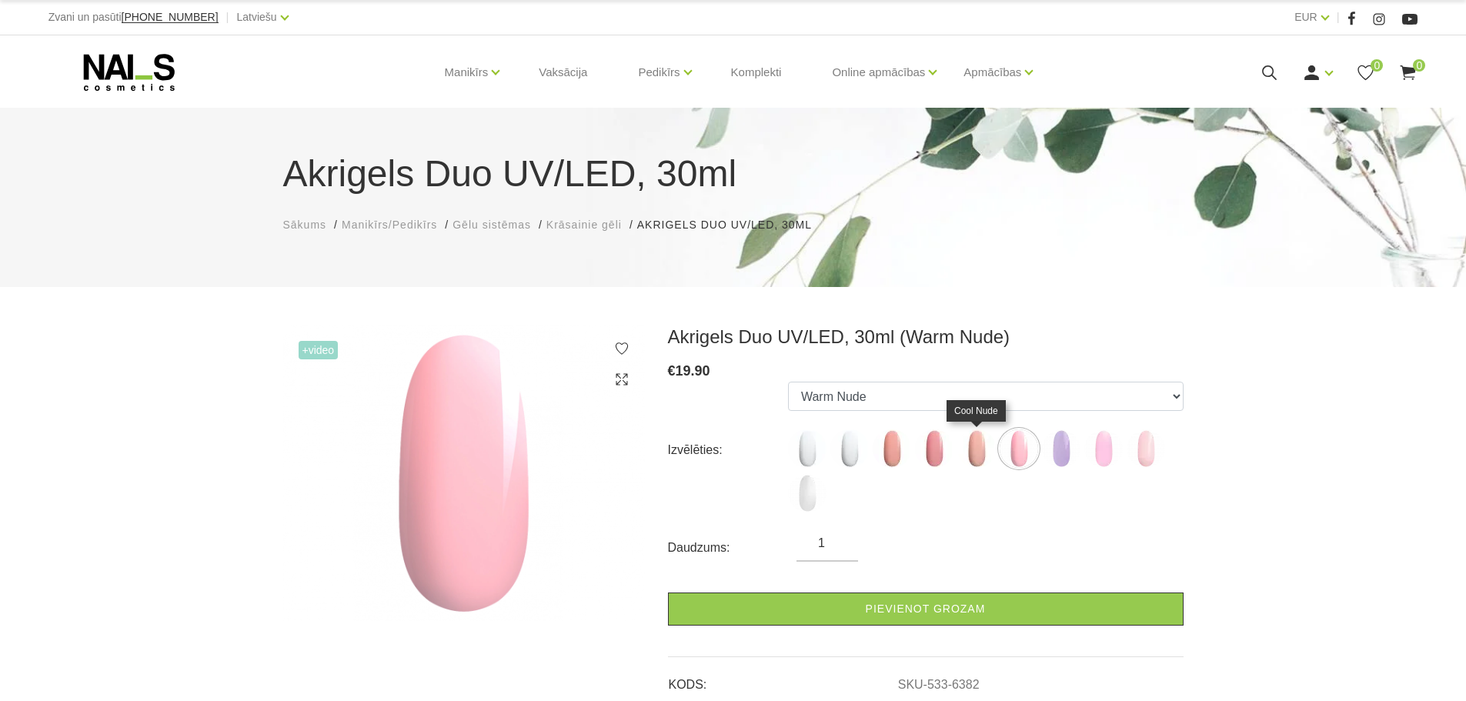
click at [968, 458] on img at bounding box center [976, 448] width 38 height 38
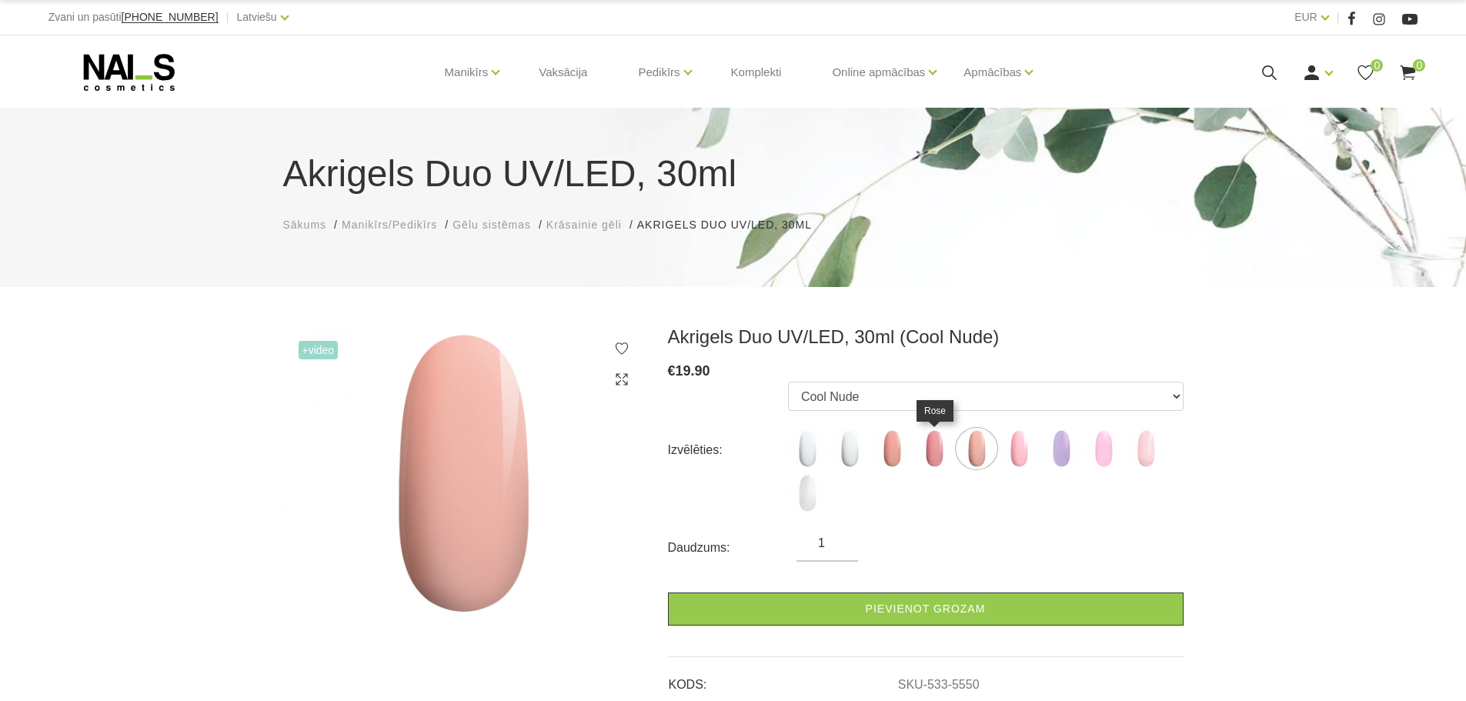
click at [933, 457] on img at bounding box center [934, 448] width 38 height 38
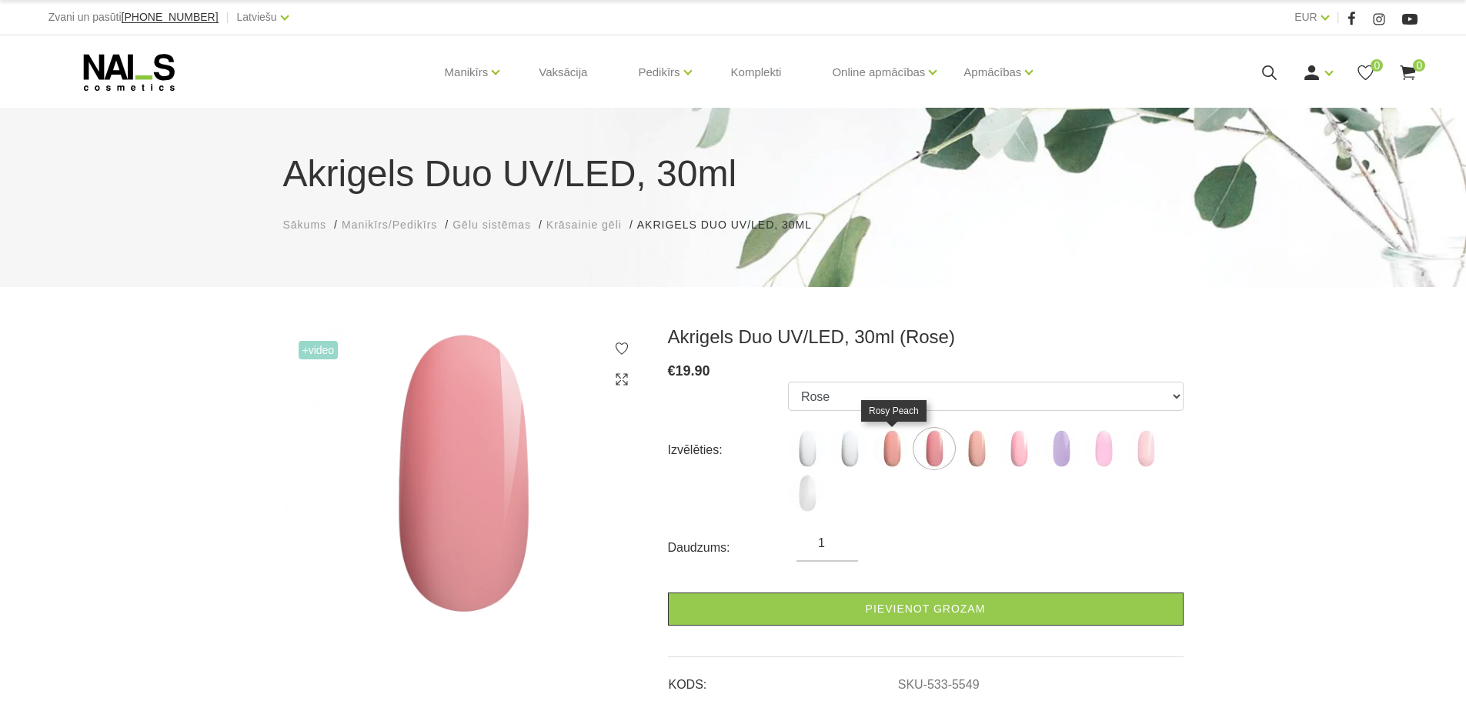
click at [893, 456] on img at bounding box center [891, 448] width 38 height 38
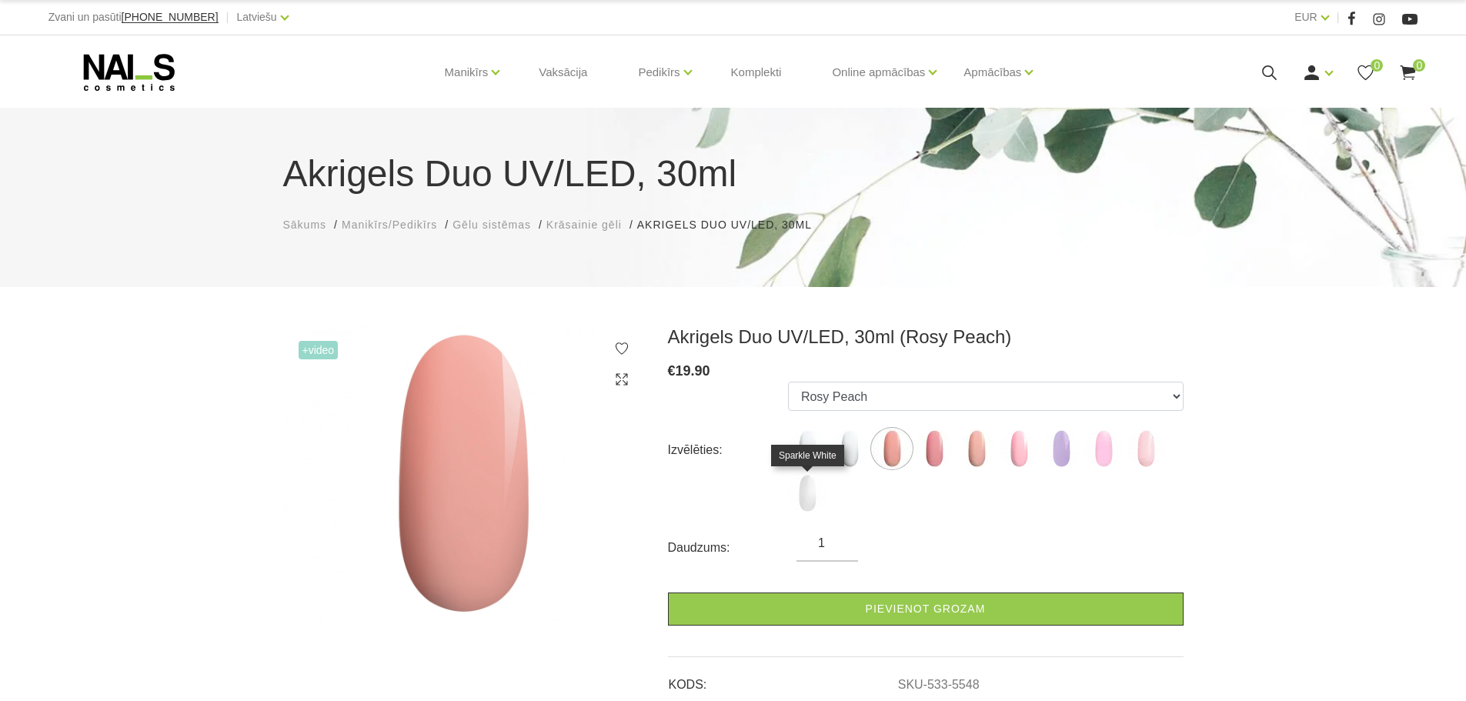
click at [806, 510] on img at bounding box center [807, 493] width 38 height 38
select select "6386"
